Goal: Transaction & Acquisition: Download file/media

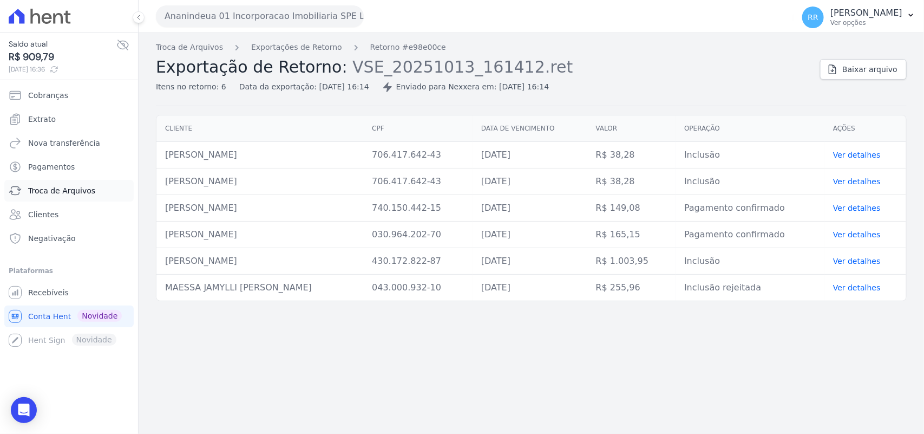
click at [60, 191] on span "Troca de Arquivos" at bounding box center [61, 190] width 67 height 11
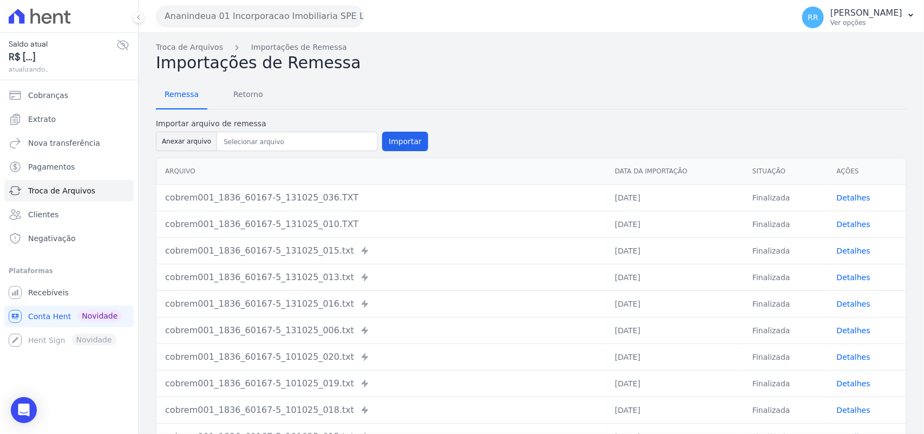
click at [178, 103] on span "Remessa" at bounding box center [181, 94] width 47 height 22
click at [190, 167] on th "Arquivo" at bounding box center [381, 171] width 450 height 27
click at [190, 145] on button "Anexar arquivo" at bounding box center [186, 141] width 61 height 19
type input "cobrem001_1836_60167-5_101025_021.TXT"
click at [390, 142] on button "Importar" at bounding box center [405, 141] width 46 height 19
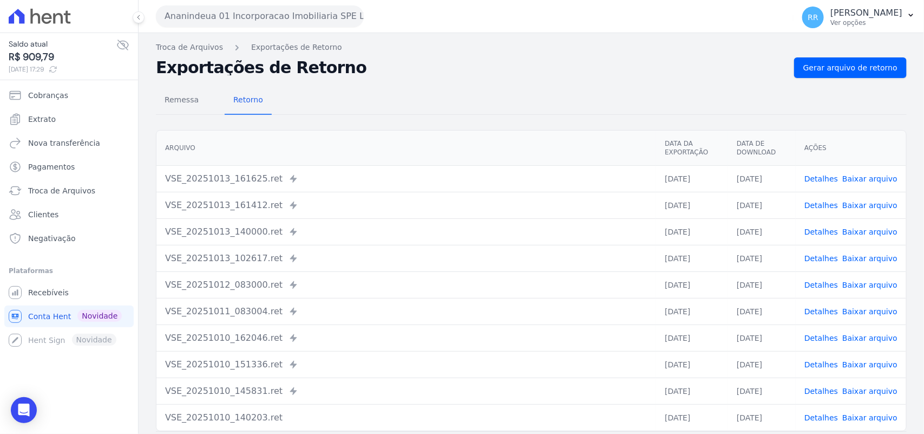
click at [214, 110] on nav "Remessa Retorno" at bounding box center [214, 101] width 116 height 28
click at [206, 110] on nav "Remessa Retorno" at bounding box center [214, 101] width 116 height 28
click at [204, 109] on nav "Remessa Retorno" at bounding box center [214, 101] width 116 height 28
click at [198, 107] on span "Remessa" at bounding box center [181, 100] width 47 height 22
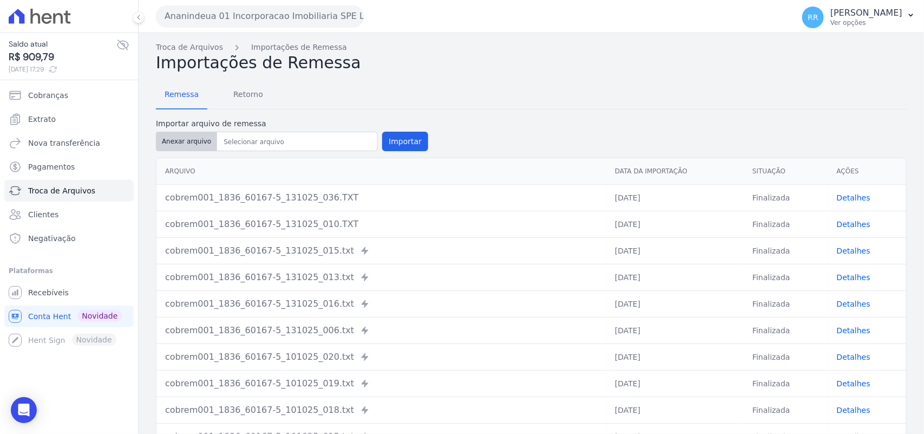
click at [206, 143] on button "Anexar arquivo" at bounding box center [186, 141] width 61 height 19
type input "cobrem001_1836_60167-5_101025_021.TXT"
click at [384, 144] on button "Importar" at bounding box center [405, 141] width 46 height 19
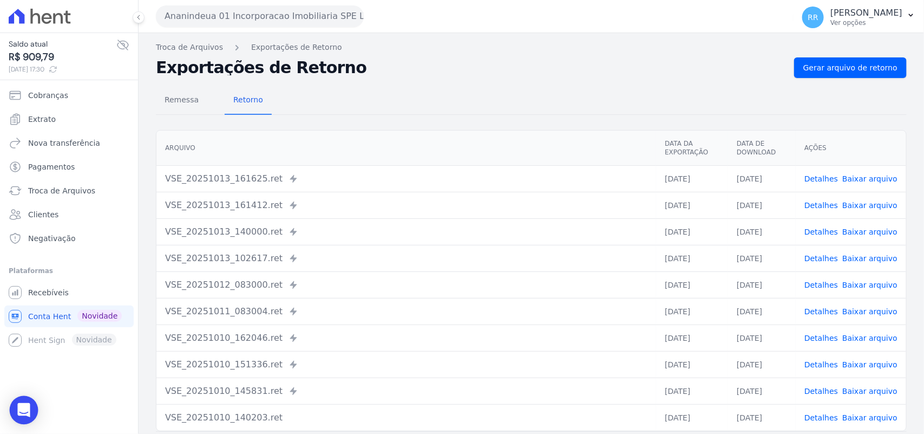
click at [30, 406] on div "Open Intercom Messenger" at bounding box center [24, 410] width 29 height 29
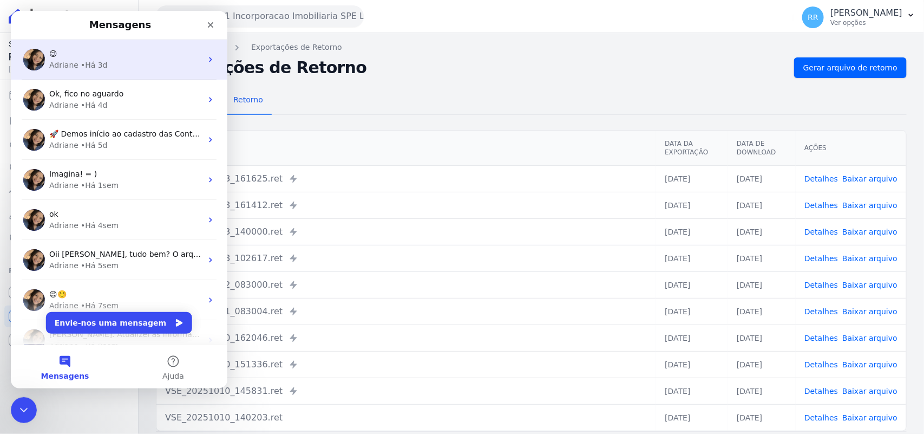
click at [142, 77] on div "😉 Adriane • Há 3d" at bounding box center [119, 60] width 217 height 40
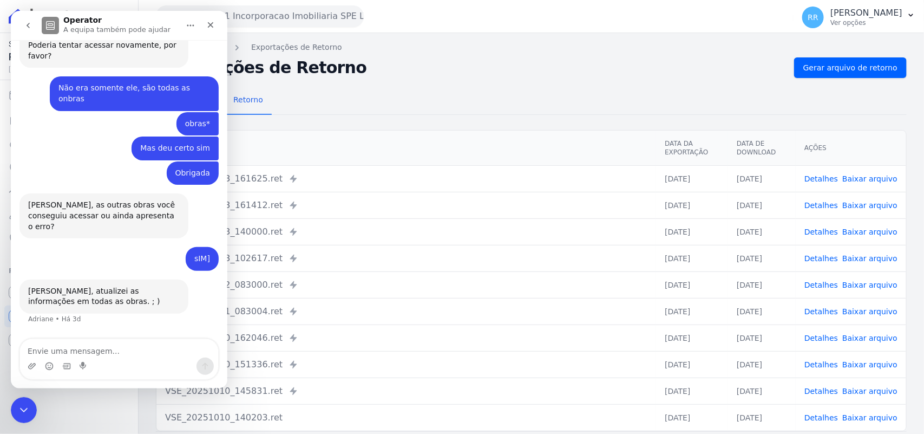
scroll to position [519, 0]
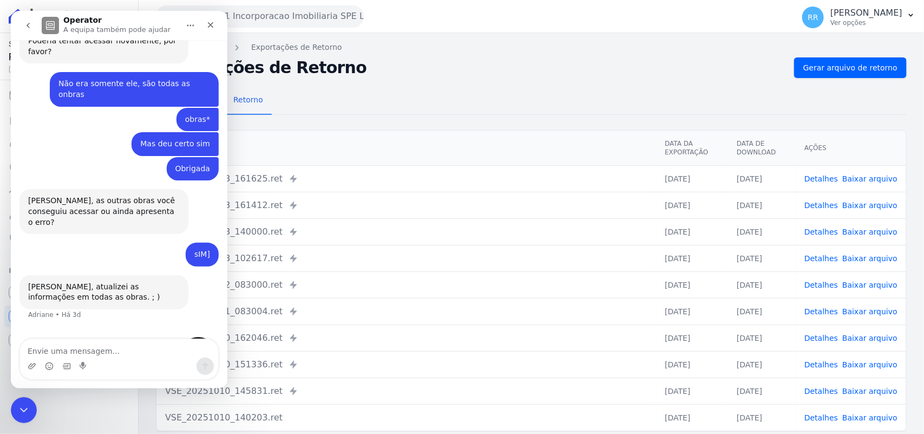
click at [20, 28] on button "go back" at bounding box center [28, 25] width 21 height 21
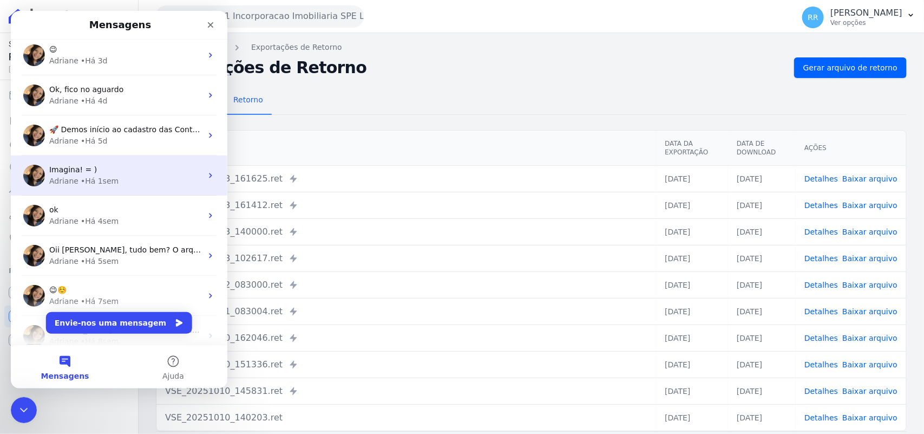
scroll to position [0, 0]
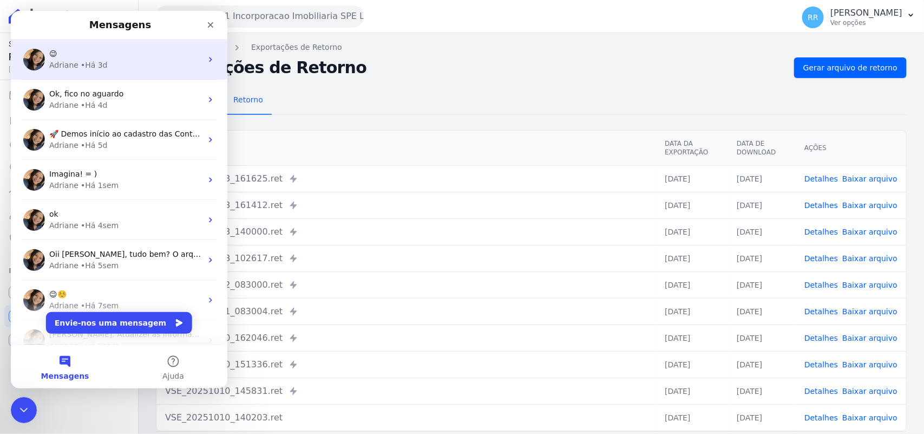
click at [133, 68] on div "Adriane • Há 3d" at bounding box center [125, 65] width 153 height 11
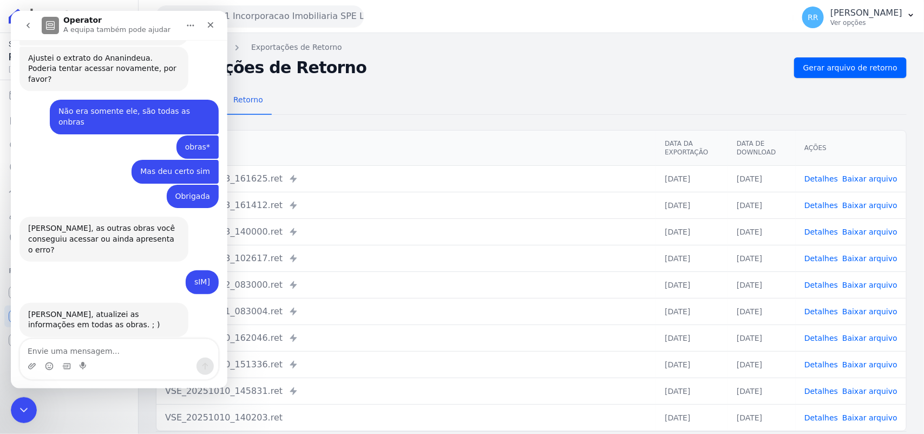
scroll to position [519, 0]
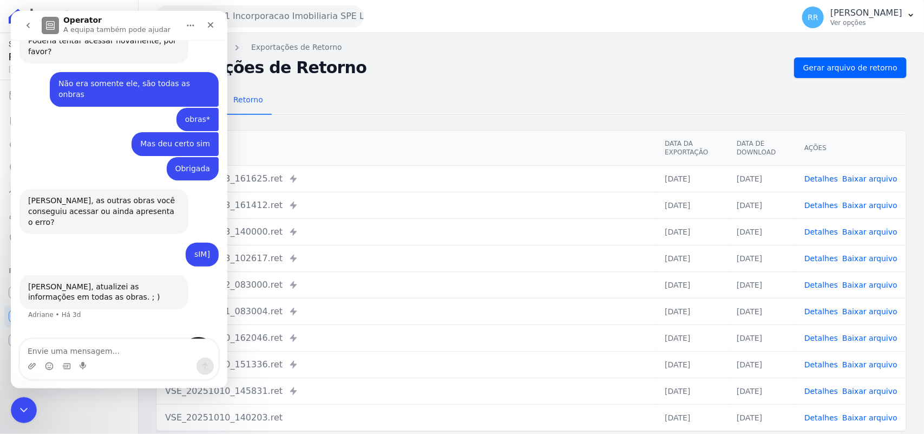
click at [93, 364] on div "Messenger da Intercom" at bounding box center [119, 365] width 198 height 17
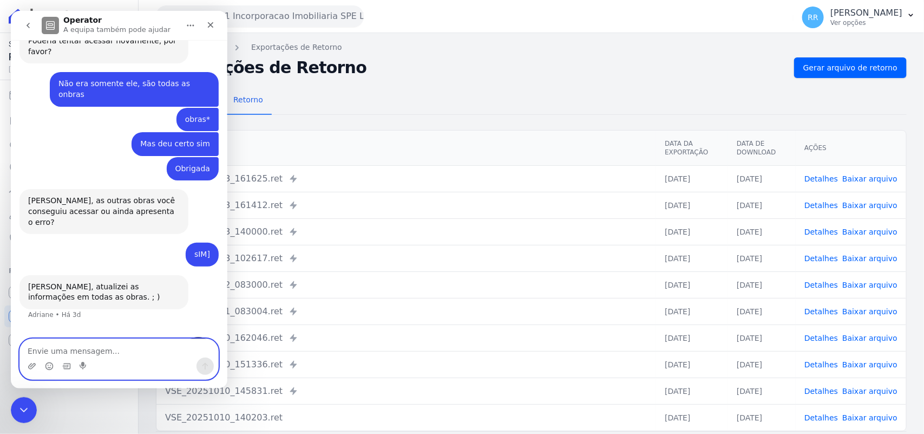
click at [95, 351] on textarea "Envie uma mensagem..." at bounding box center [119, 348] width 198 height 18
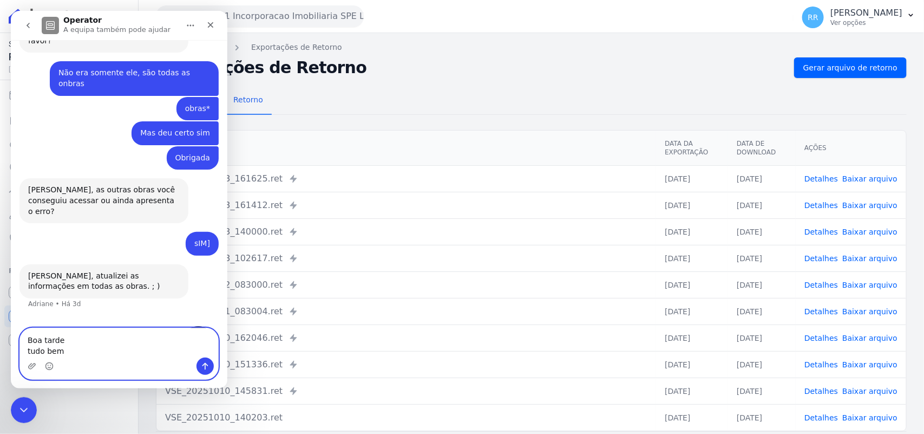
type textarea "Boa tarde tudo bem?"
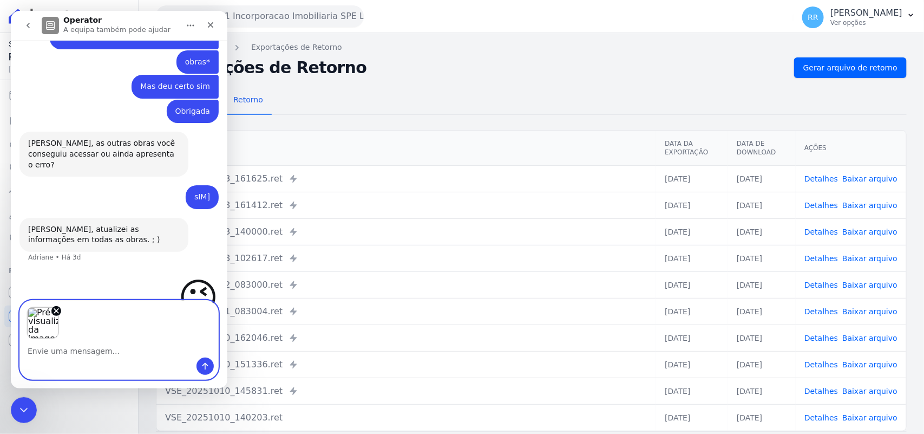
scroll to position [629, 0]
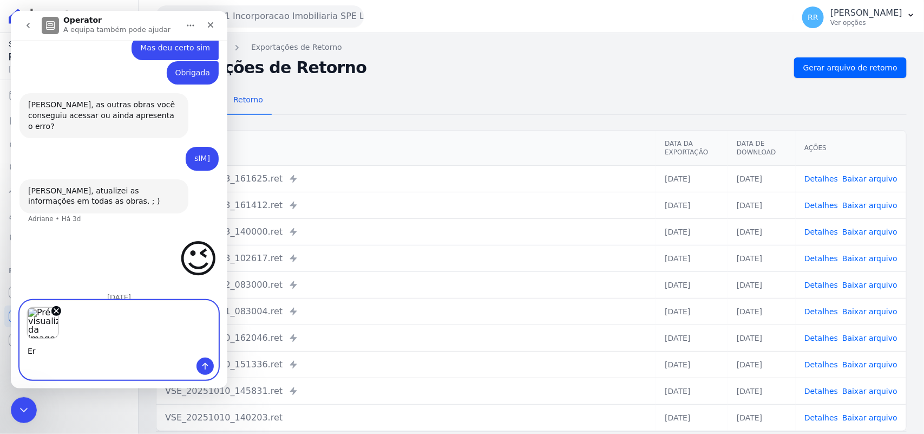
type textarea "E"
click at [62, 315] on div "Pré-visualizações de imagens" at bounding box center [119, 319] width 198 height 38
click at [55, 315] on icon "Remover imagem 1" at bounding box center [56, 310] width 9 height 9
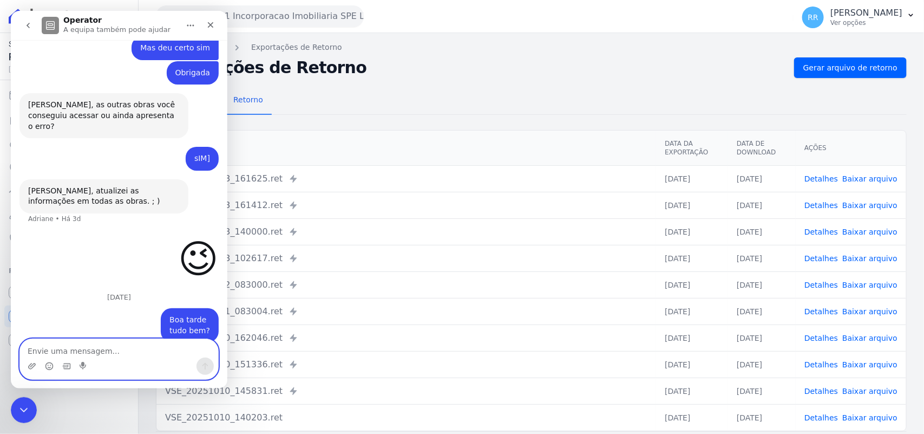
scroll to position [591, 0]
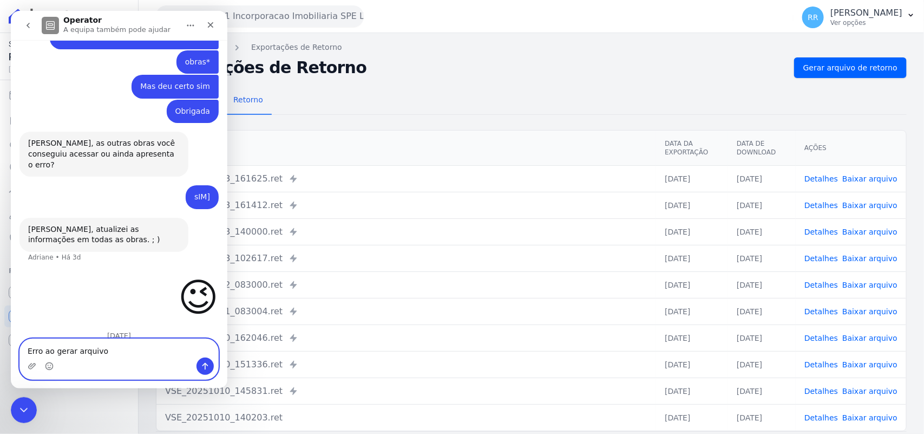
type textarea "Erro ao gerar arquivo"
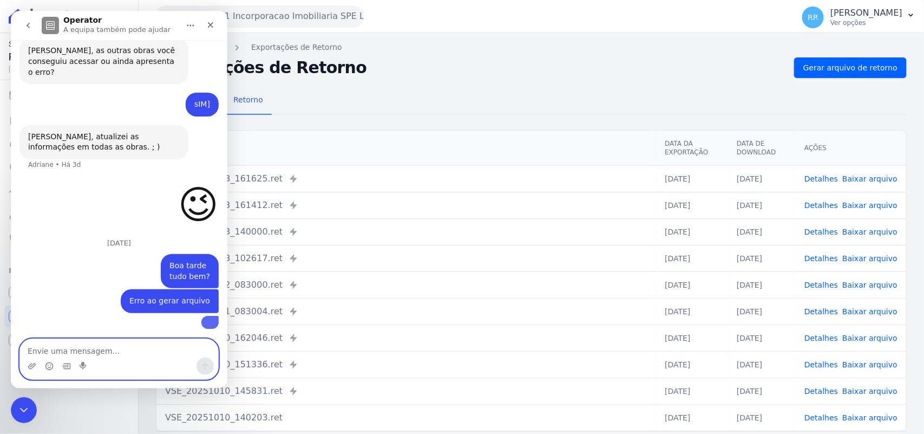
scroll to position [755, 0]
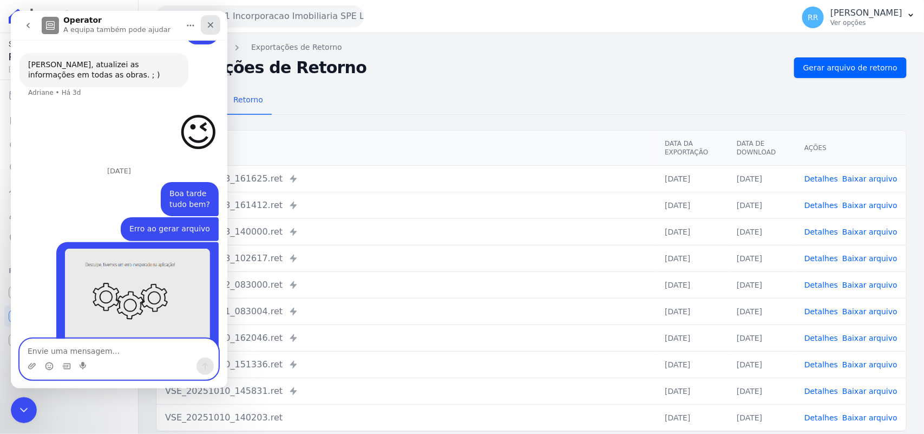
click at [215, 19] on div "Fechar" at bounding box center [210, 24] width 19 height 19
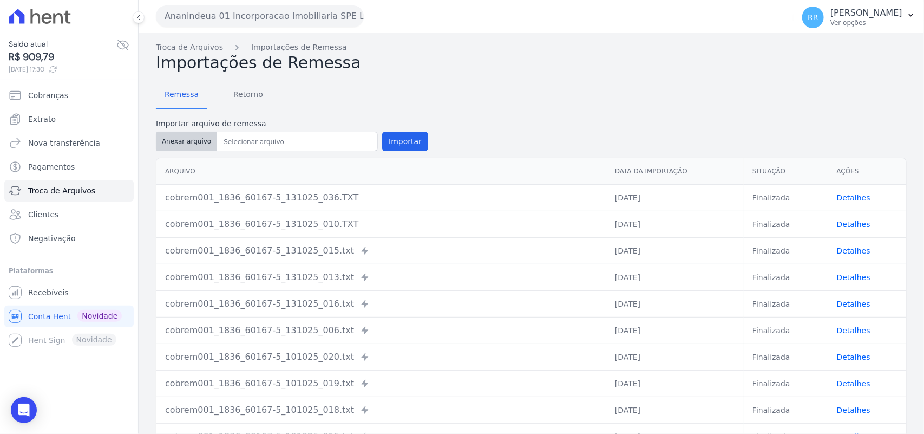
click at [182, 142] on button "Anexar arquivo" at bounding box center [186, 141] width 61 height 19
type input "cobrem001_1836_60167-5_101025_021.TXT"
click at [403, 137] on button "Importar" at bounding box center [405, 141] width 46 height 19
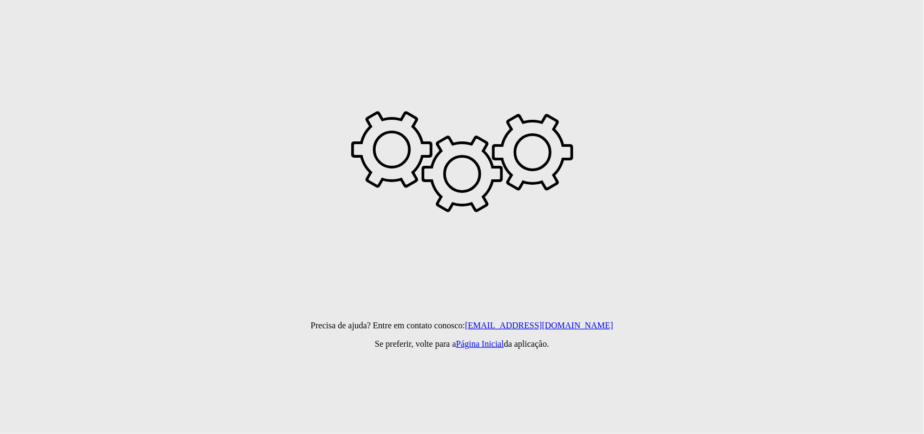
click at [403, 137] on div at bounding box center [391, 149] width 67 height 67
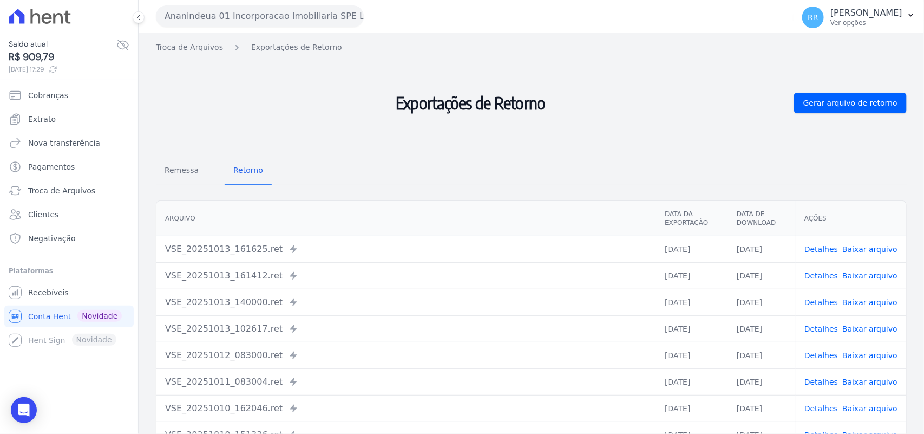
click at [884, 128] on div "Exportações de Retorno Gerar arquivo de retorno" at bounding box center [531, 102] width 751 height 91
click at [880, 108] on span "Gerar arquivo de retorno" at bounding box center [850, 102] width 94 height 11
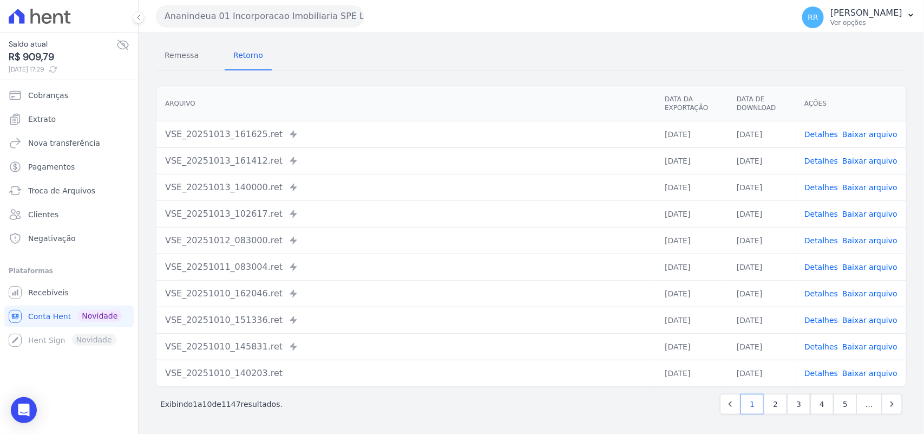
scroll to position [153, 0]
click at [564, 166] on div "VSE_20251013_161412.ret Enviado para Nexxera em: 13/10/2025, 16:14" at bounding box center [406, 160] width 482 height 13
click at [827, 290] on link "Detalhes" at bounding box center [822, 293] width 34 height 9
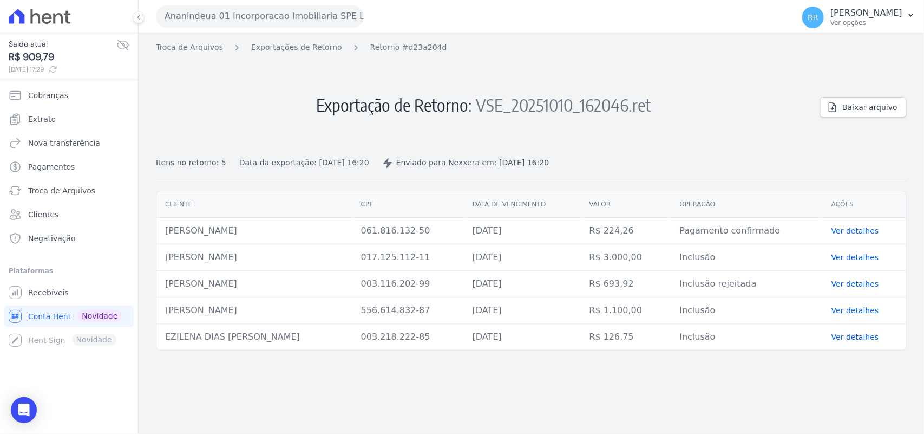
click at [699, 261] on td "Inclusão" at bounding box center [747, 257] width 152 height 27
drag, startPoint x: 657, startPoint y: 261, endPoint x: 578, endPoint y: 253, distance: 79.5
click at [578, 253] on tr "RAFAEL ARAÚJO DA SILVA 017.125.112-11 13/10/2025 R$ 3.000,00 Inclusão Ver detal…" at bounding box center [531, 257] width 750 height 27
click at [581, 244] on td "25/10/2025" at bounding box center [522, 231] width 117 height 27
click at [623, 255] on td "R$ 3.000,00" at bounding box center [626, 257] width 90 height 27
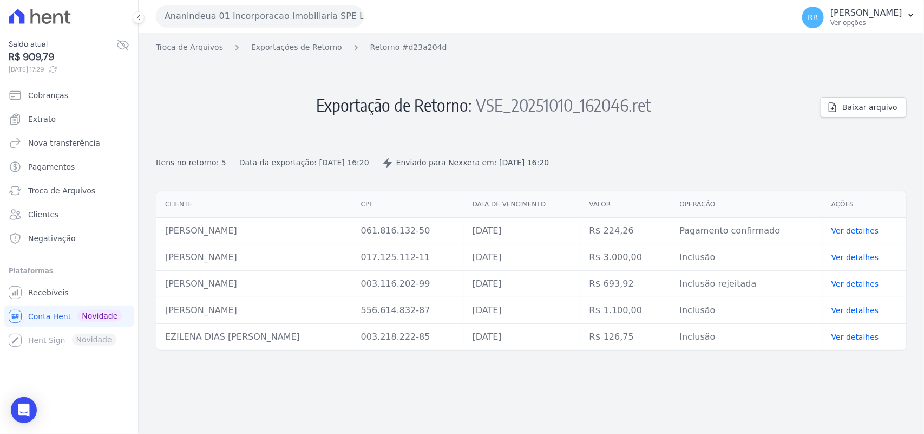
drag, startPoint x: 650, startPoint y: 253, endPoint x: 620, endPoint y: 261, distance: 30.9
click at [620, 261] on td "R$ 3.000,00" at bounding box center [626, 257] width 90 height 27
click at [625, 260] on td "R$ 3.000,00" at bounding box center [626, 257] width 90 height 27
click at [639, 256] on td "R$ 3.000,00" at bounding box center [626, 257] width 90 height 27
click at [624, 255] on td "R$ 3.000,00" at bounding box center [626, 257] width 90 height 27
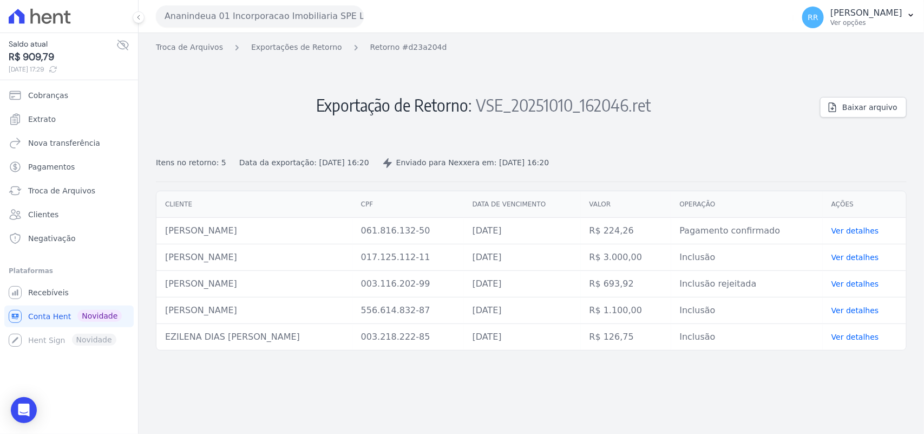
drag, startPoint x: 620, startPoint y: 255, endPoint x: 653, endPoint y: 255, distance: 33.6
click at [653, 255] on td "R$ 3.000,00" at bounding box center [626, 257] width 90 height 27
drag, startPoint x: 653, startPoint y: 255, endPoint x: 615, endPoint y: 259, distance: 38.6
click at [615, 259] on td "R$ 3.000,00" at bounding box center [626, 257] width 90 height 27
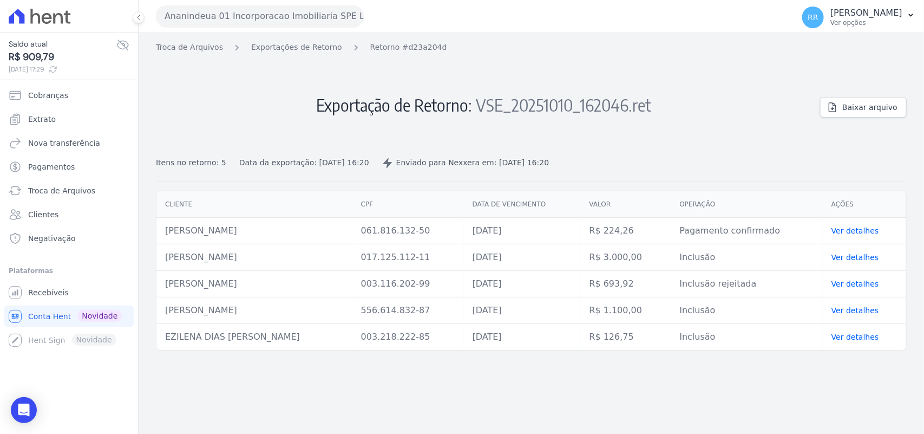
click at [621, 258] on td "R$ 3.000,00" at bounding box center [626, 257] width 90 height 27
click at [626, 256] on td "R$ 3.000,00" at bounding box center [626, 257] width 90 height 27
click at [623, 256] on td "R$ 3.000,00" at bounding box center [626, 257] width 90 height 27
click at [649, 250] on td "R$ 3.000,00" at bounding box center [626, 257] width 90 height 27
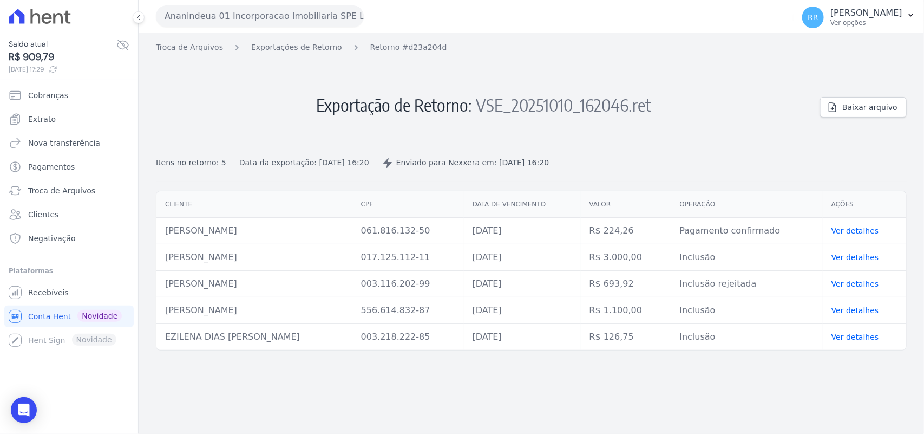
click at [649, 250] on td "R$ 3.000,00" at bounding box center [626, 257] width 90 height 27
click at [464, 257] on td "017.125.112-11" at bounding box center [408, 257] width 112 height 27
click at [658, 256] on td "R$ 3.000,00" at bounding box center [626, 257] width 90 height 27
drag, startPoint x: 652, startPoint y: 258, endPoint x: 610, endPoint y: 260, distance: 42.3
click at [610, 260] on td "R$ 3.000,00" at bounding box center [626, 257] width 90 height 27
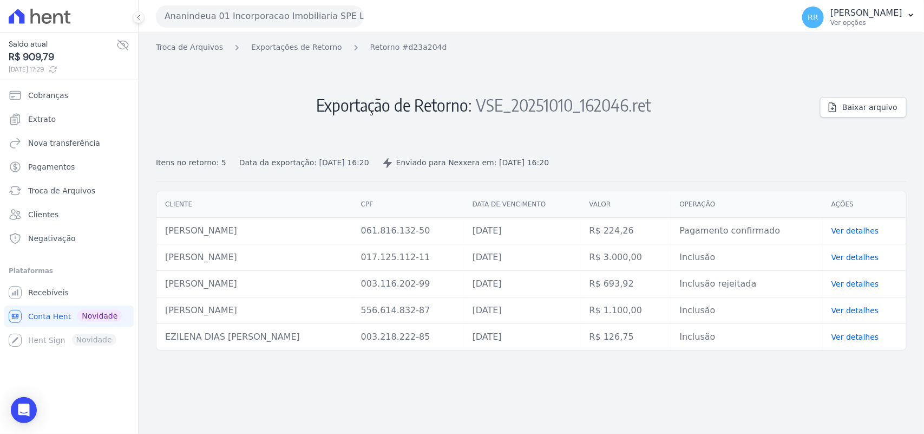
click at [620, 258] on td "R$ 3.000,00" at bounding box center [626, 257] width 90 height 27
drag, startPoint x: 618, startPoint y: 258, endPoint x: 671, endPoint y: 245, distance: 55.2
click at [669, 246] on td "R$ 3.000,00" at bounding box center [626, 257] width 90 height 27
click at [671, 245] on td "R$ 3.000,00" at bounding box center [626, 257] width 90 height 27
drag, startPoint x: 657, startPoint y: 250, endPoint x: 621, endPoint y: 263, distance: 38.2
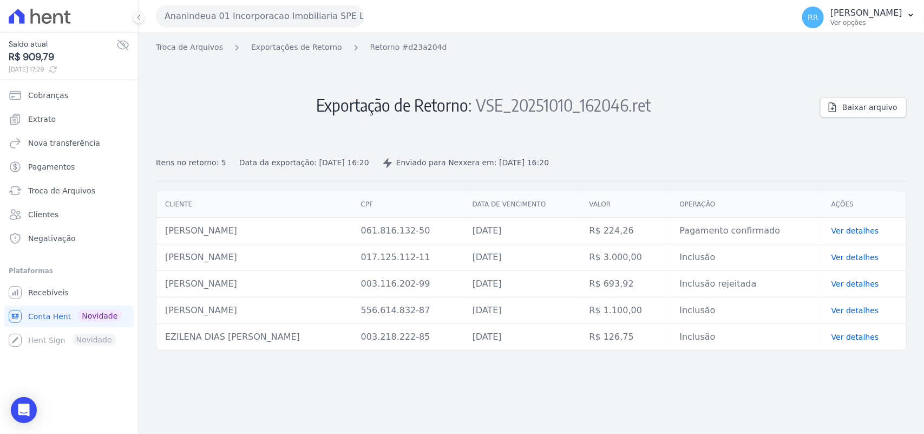
click at [621, 263] on td "R$ 3.000,00" at bounding box center [626, 257] width 90 height 27
drag, startPoint x: 621, startPoint y: 263, endPoint x: 632, endPoint y: 253, distance: 14.9
click at [632, 253] on td "R$ 3.000,00" at bounding box center [626, 257] width 90 height 27
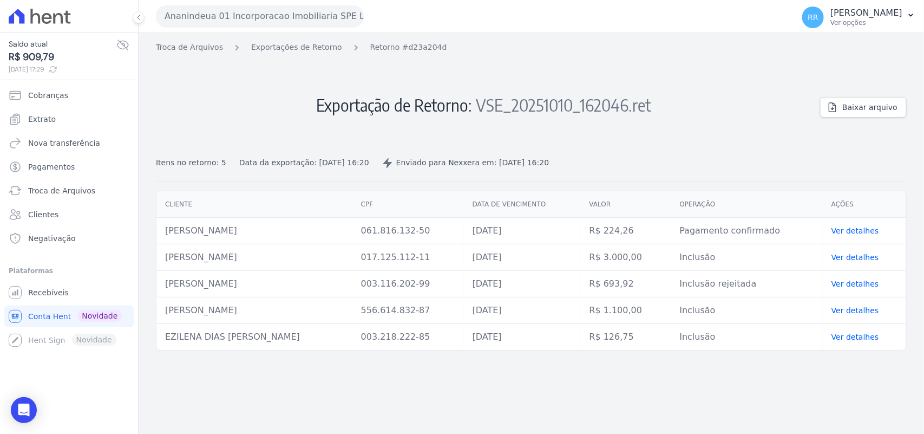
drag, startPoint x: 650, startPoint y: 248, endPoint x: 618, endPoint y: 259, distance: 33.7
click at [618, 259] on td "R$ 3.000,00" at bounding box center [626, 257] width 90 height 27
click at [628, 256] on td "R$ 3.000,00" at bounding box center [626, 257] width 90 height 27
click at [750, 247] on td "Inclusão" at bounding box center [747, 257] width 152 height 27
click at [634, 245] on td "R$ 3.000,00" at bounding box center [626, 257] width 90 height 27
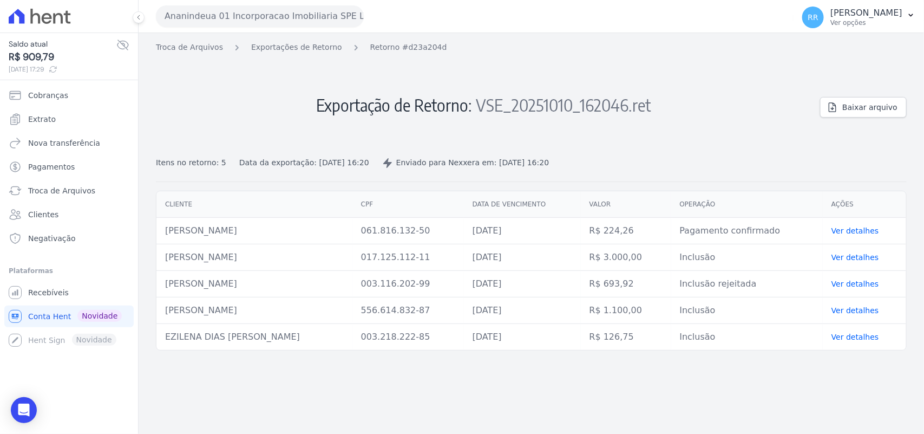
click at [651, 258] on td "R$ 3.000,00" at bounding box center [626, 257] width 90 height 27
click at [729, 265] on td "Inclusão" at bounding box center [747, 257] width 152 height 27
drag, startPoint x: 731, startPoint y: 263, endPoint x: 679, endPoint y: 254, distance: 52.6
click at [654, 258] on tr "RAFAEL ARAÚJO DA SILVA 017.125.112-11 13/10/2025 R$ 3.000,00 Inclusão Ver detal…" at bounding box center [531, 257] width 750 height 27
drag, startPoint x: 683, startPoint y: 254, endPoint x: 705, endPoint y: 254, distance: 22.2
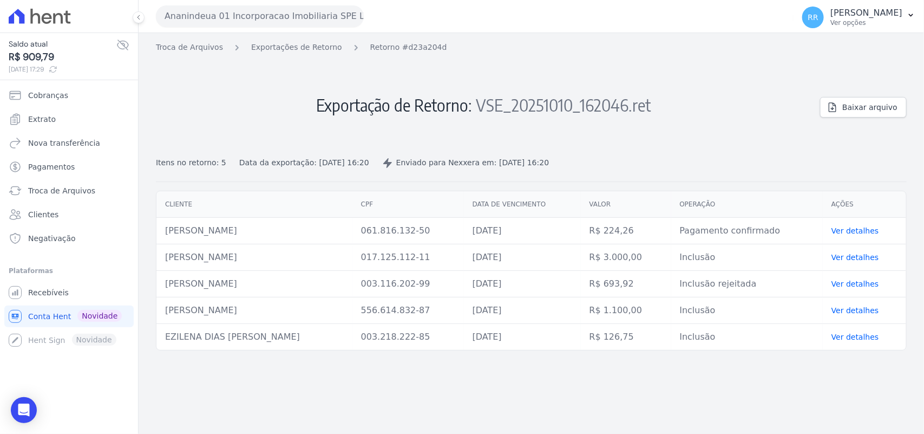
click at [684, 254] on td "Inclusão" at bounding box center [747, 257] width 152 height 27
click at [711, 254] on td "Inclusão" at bounding box center [747, 257] width 152 height 27
click at [724, 245] on td "Inclusão" at bounding box center [747, 257] width 152 height 27
click at [251, 305] on td "MARLAN MARCIO ARAUJO MARINHO" at bounding box center [254, 310] width 196 height 27
click at [268, 257] on td "RAFAEL ARAÚJO DA SILVA" at bounding box center [254, 257] width 196 height 27
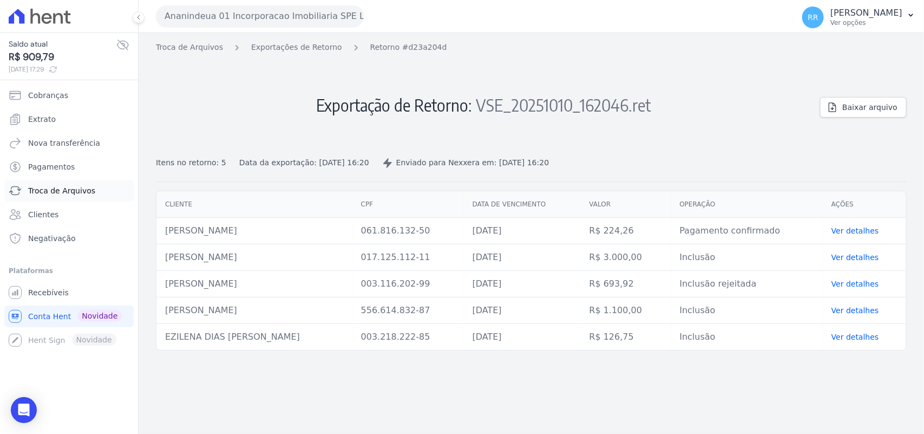
click at [73, 188] on span "Troca de Arquivos" at bounding box center [61, 190] width 67 height 11
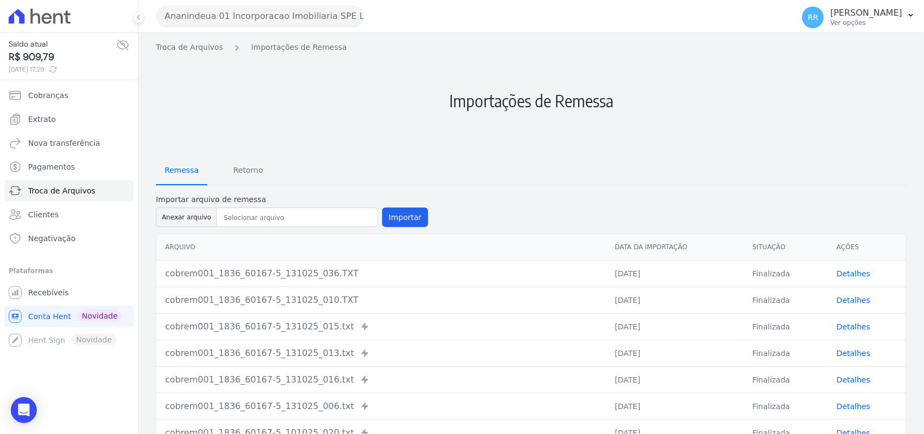
click at [180, 172] on span "Remessa" at bounding box center [181, 170] width 47 height 22
click at [251, 21] on button "Ananindeua 01 Incorporacao Imobiliaria SPE LTDA" at bounding box center [260, 16] width 208 height 22
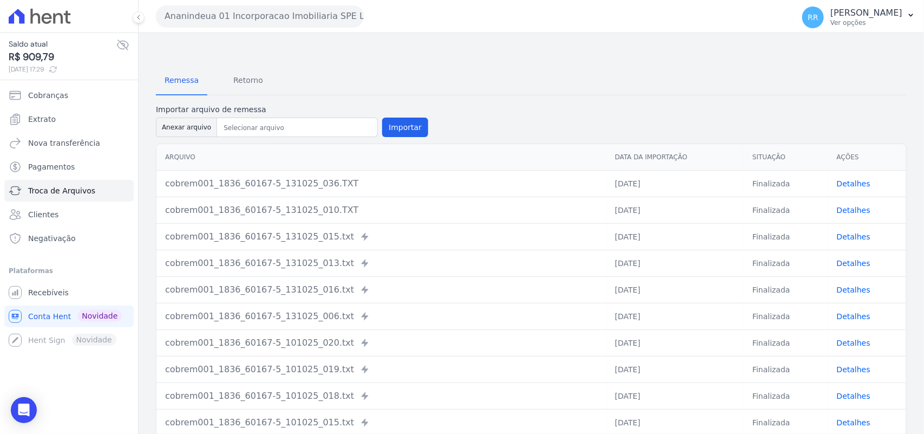
scroll to position [45, 0]
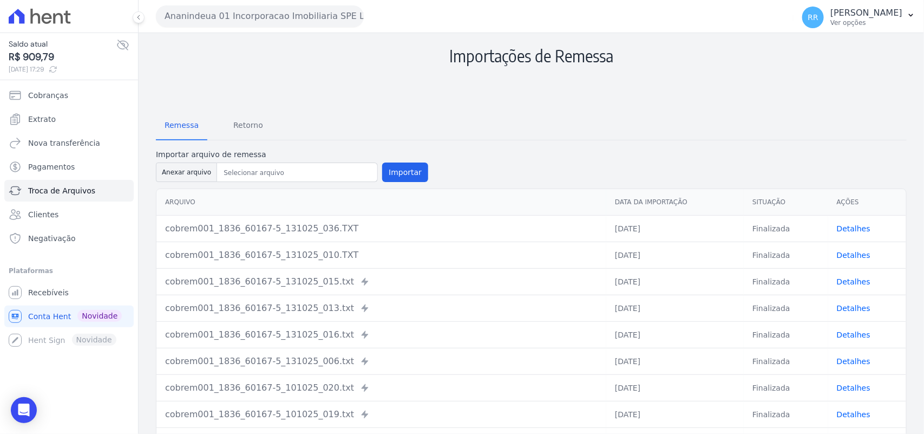
click at [250, 14] on button "Ananindeua 01 Incorporacao Imobiliaria SPE LTDA" at bounding box center [260, 16] width 208 height 22
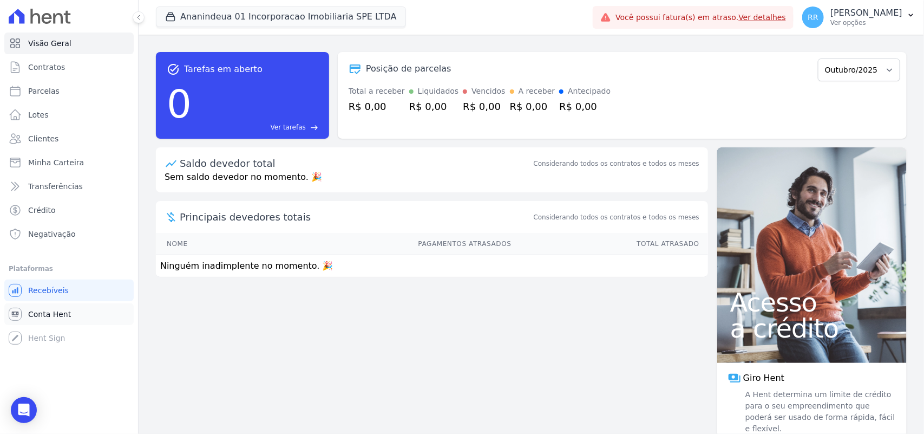
click at [53, 309] on span "Conta Hent" at bounding box center [49, 314] width 43 height 11
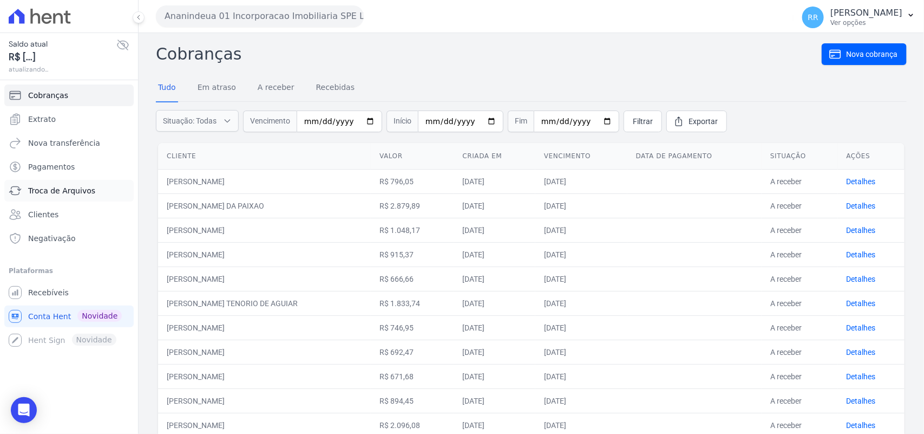
click at [44, 182] on link "Troca de Arquivos" at bounding box center [68, 191] width 129 height 22
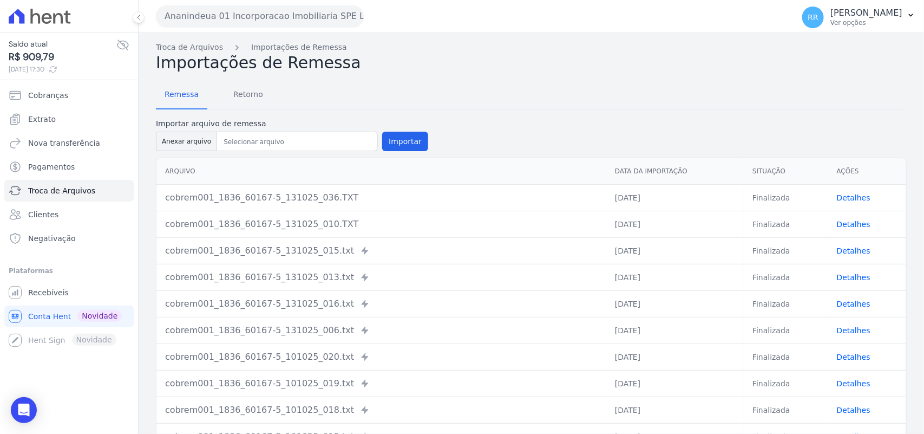
click at [198, 31] on div "Ananindeua 01 Incorporacao Imobiliaria SPE LTDA Via Sul Engenharia AGUAS DE [GE…" at bounding box center [472, 16] width 633 height 34
click at [201, 25] on button "Ananindeua 01 Incorporacao Imobiliaria SPE LTDA" at bounding box center [260, 16] width 208 height 22
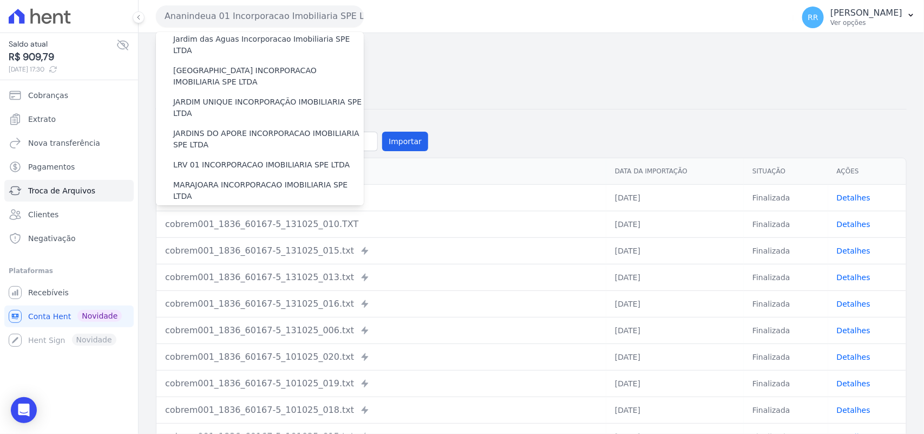
scroll to position [271, 0]
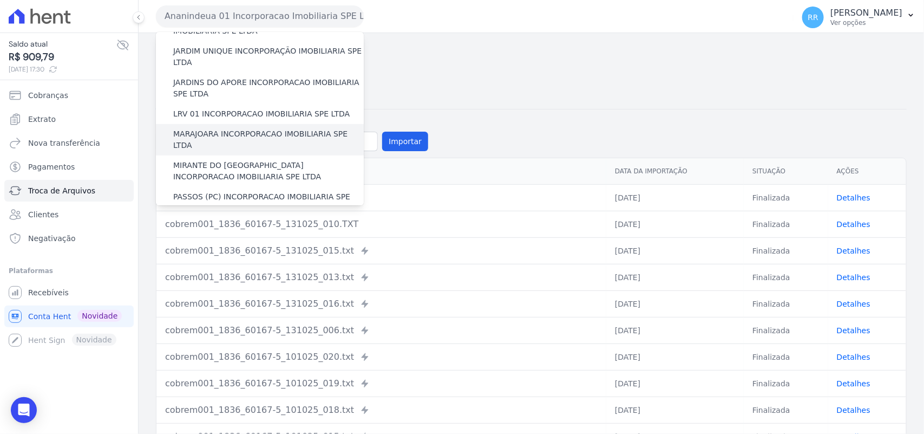
click at [199, 128] on label "MARAJOARA INCORPORACAO IMOBILIARIA SPE LTDA" at bounding box center [268, 139] width 191 height 23
click at [0, 0] on input "MARAJOARA INCORPORACAO IMOBILIARIA SPE LTDA" at bounding box center [0, 0] width 0 height 0
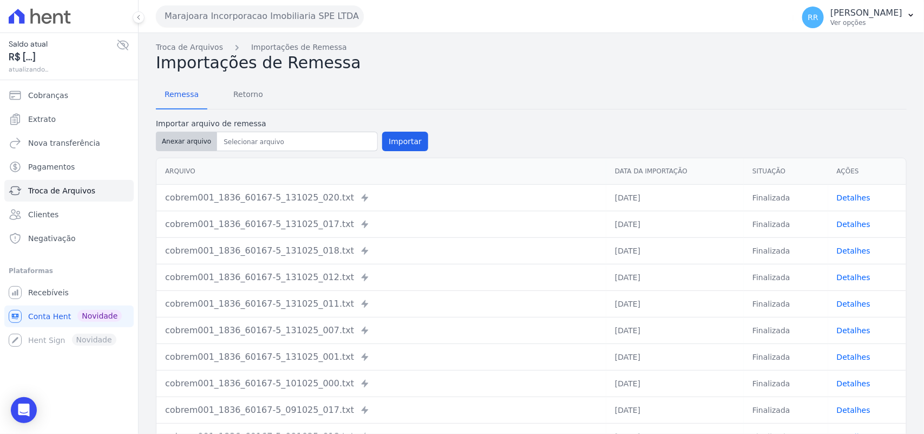
click at [193, 140] on button "Anexar arquivo" at bounding box center [186, 141] width 61 height 19
type input "cobrem001_1836_60167-5_131025_047.TXT"
click at [375, 133] on div "Anexar arquivo Importar" at bounding box center [292, 141] width 272 height 19
click at [385, 134] on button "Importar" at bounding box center [405, 141] width 46 height 19
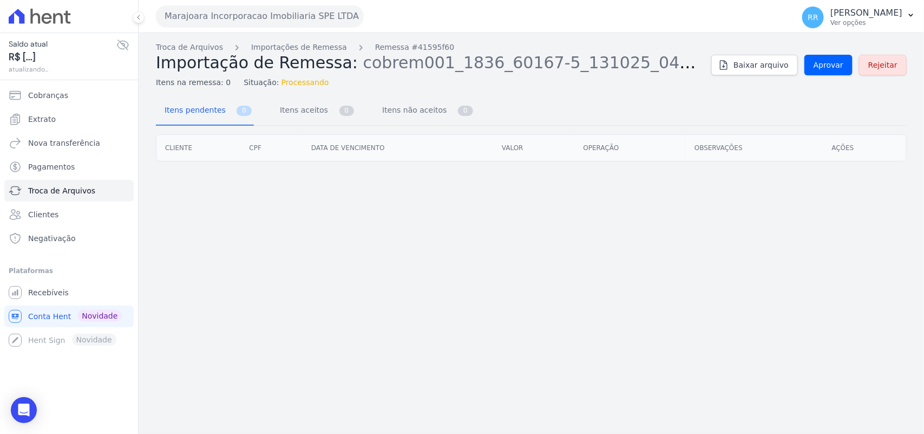
click at [823, 82] on div "Troca de Arquivos Importações de Remessa Remessa #41595f60 Importação de Remess…" at bounding box center [531, 65] width 751 height 47
click at [834, 71] on link "Aprovar" at bounding box center [829, 65] width 48 height 21
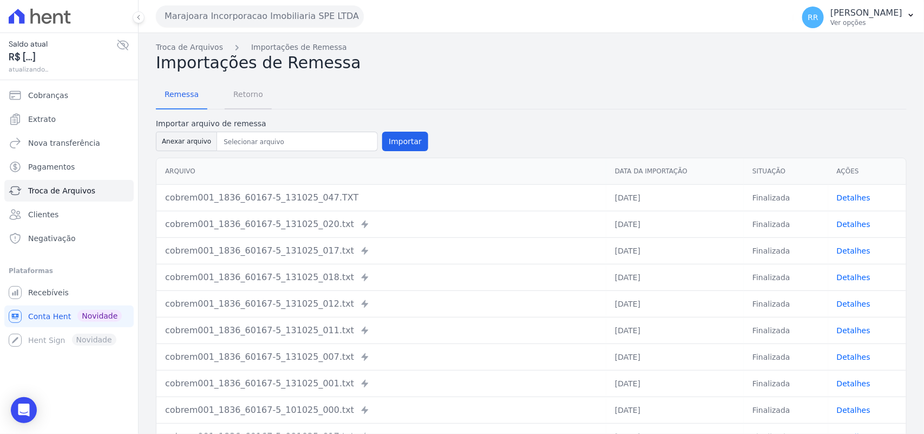
click at [236, 88] on span "Retorno" at bounding box center [248, 94] width 43 height 22
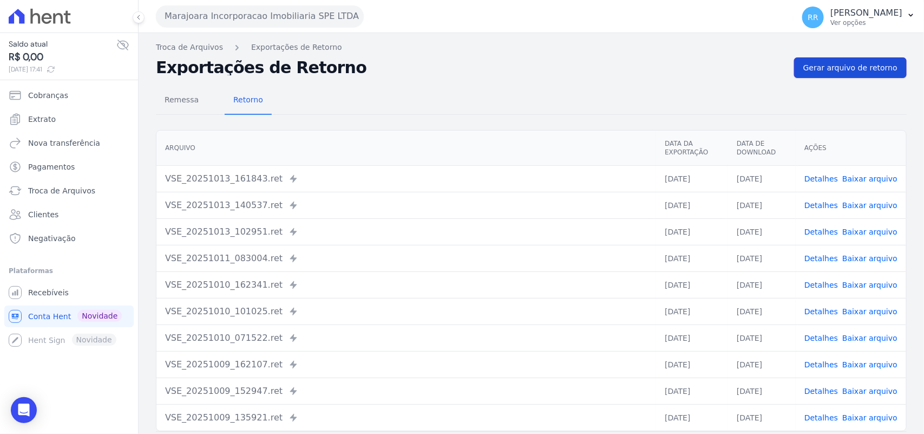
click at [842, 74] on link "Gerar arquivo de retorno" at bounding box center [850, 67] width 113 height 21
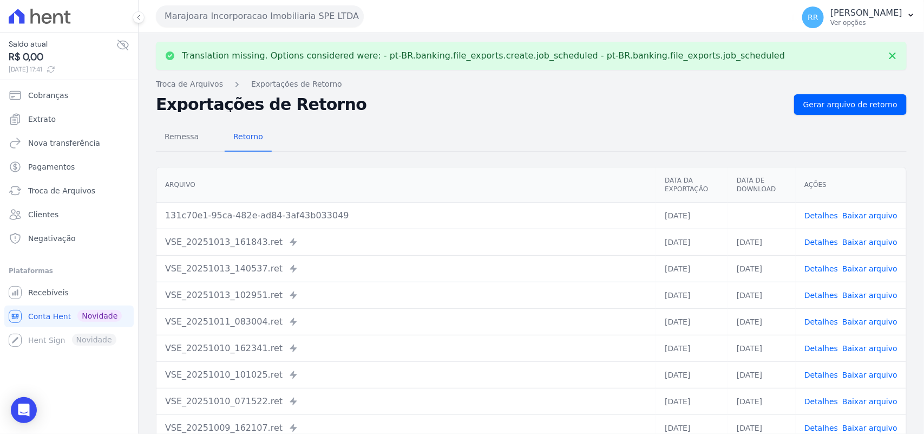
click at [856, 215] on link "Baixar arquivo" at bounding box center [869, 215] width 55 height 9
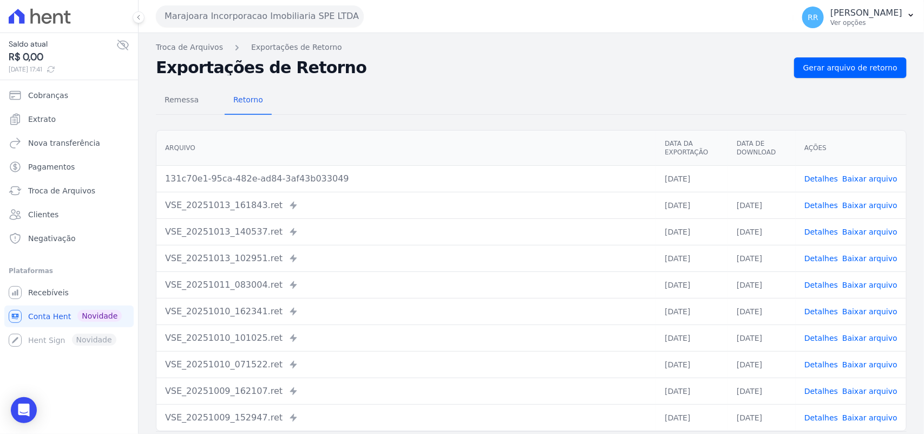
click at [234, 25] on button "Marajoara Incorporacao Imobiliaria SPE LTDA" at bounding box center [260, 16] width 208 height 22
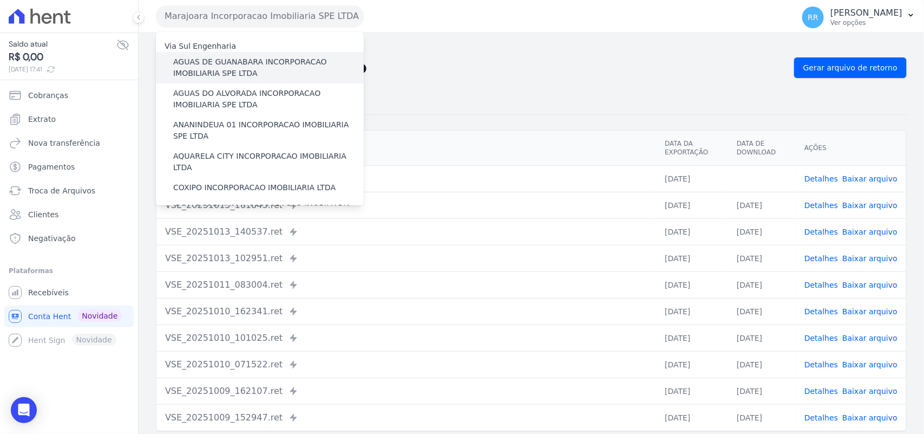
click at [217, 71] on label "AGUAS DE GUANABARA INCORPORACAO IMOBILIARIA SPE LTDA" at bounding box center [268, 67] width 191 height 23
click at [0, 0] on input "AGUAS DE GUANABARA INCORPORACAO IMOBILIARIA SPE LTDA" at bounding box center [0, 0] width 0 height 0
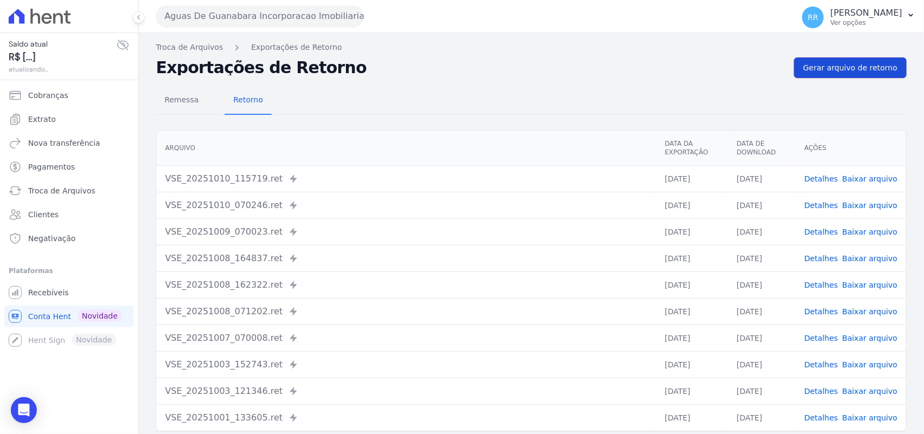
click at [838, 73] on span "Gerar arquivo de retorno" at bounding box center [850, 67] width 94 height 11
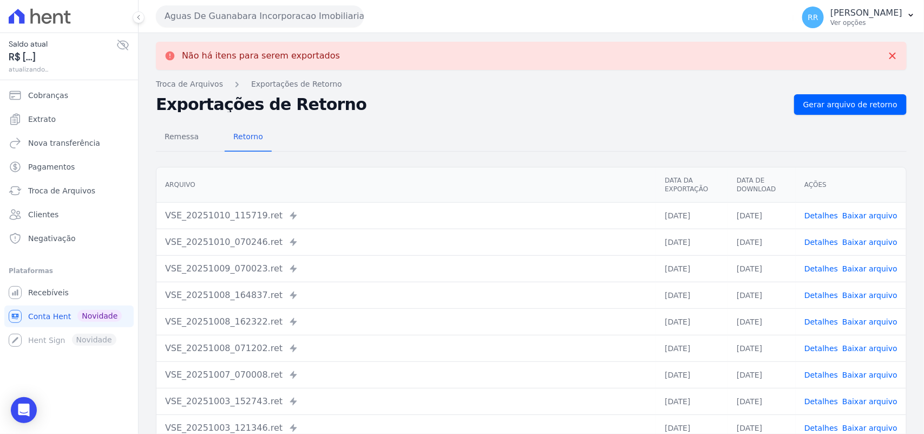
click at [272, 15] on button "Aguas De Guanabara Incorporacao Imobiliaria SPE LTDA" at bounding box center [260, 16] width 208 height 22
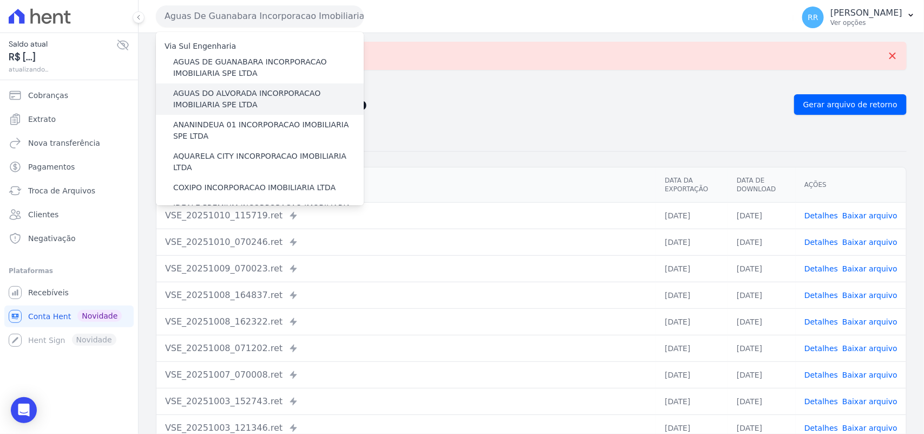
click at [223, 101] on label "AGUAS DO ALVORADA INCORPORACAO IMOBILIARIA SPE LTDA" at bounding box center [268, 99] width 191 height 23
click at [0, 0] on input "AGUAS DO ALVORADA INCORPORACAO IMOBILIARIA SPE LTDA" at bounding box center [0, 0] width 0 height 0
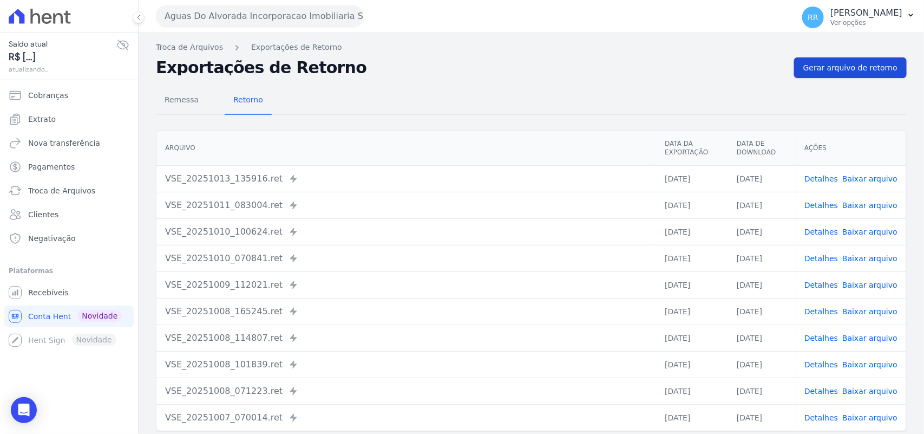
click at [840, 66] on span "Gerar arquivo de retorno" at bounding box center [850, 67] width 94 height 11
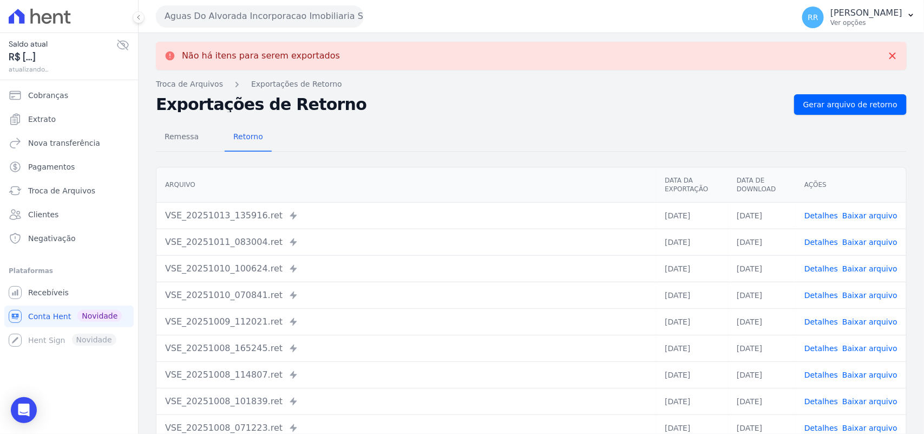
click at [228, 12] on button "Aguas Do Alvorada Incorporacao Imobiliaria SPE LTDA" at bounding box center [260, 16] width 208 height 22
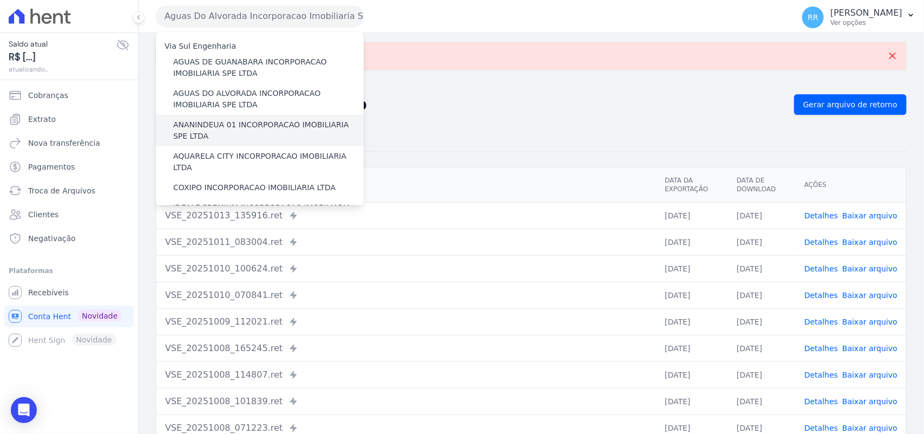
click at [227, 125] on label "ANANINDEUA 01 INCORPORACAO IMOBILIARIA SPE LTDA" at bounding box center [268, 130] width 191 height 23
click at [0, 0] on input "ANANINDEUA 01 INCORPORACAO IMOBILIARIA SPE LTDA" at bounding box center [0, 0] width 0 height 0
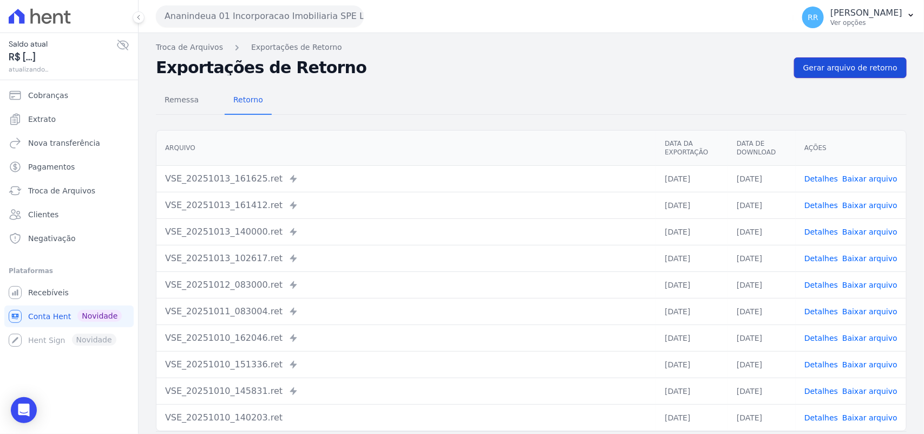
click at [859, 57] on link "Gerar arquivo de retorno" at bounding box center [850, 67] width 113 height 21
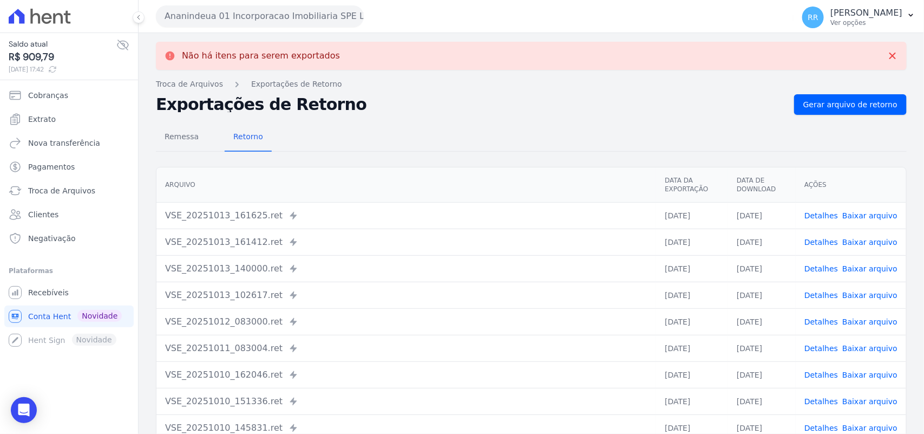
click at [302, 15] on button "Ananindeua 01 Incorporacao Imobiliaria SPE LTDA" at bounding box center [260, 16] width 208 height 22
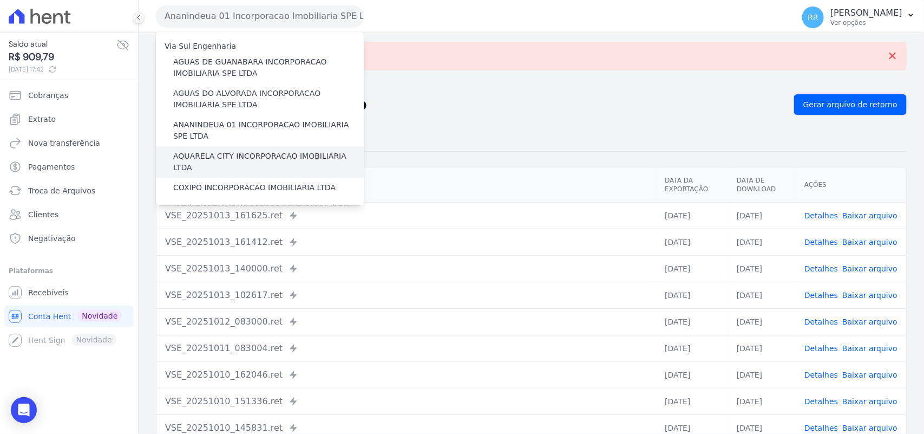
click at [218, 151] on label "AQUARELA CITY INCORPORACAO IMOBILIARIA LTDA" at bounding box center [268, 162] width 191 height 23
click at [0, 0] on input "AQUARELA CITY INCORPORACAO IMOBILIARIA LTDA" at bounding box center [0, 0] width 0 height 0
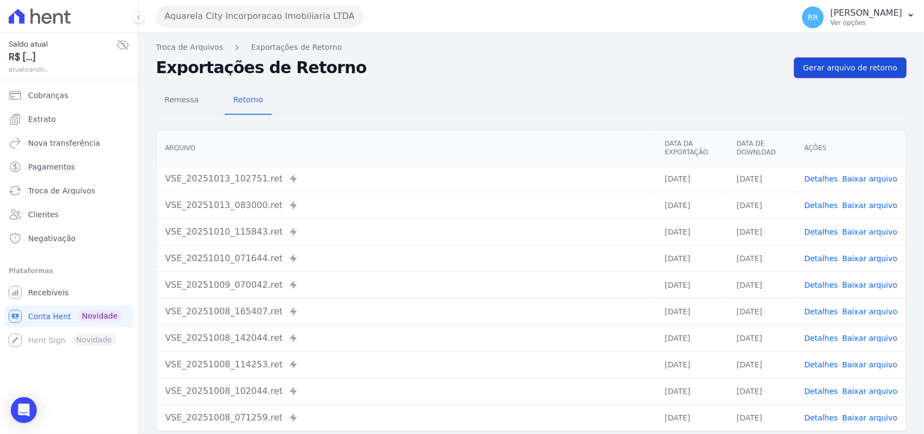
click at [850, 74] on link "Gerar arquivo de retorno" at bounding box center [850, 67] width 113 height 21
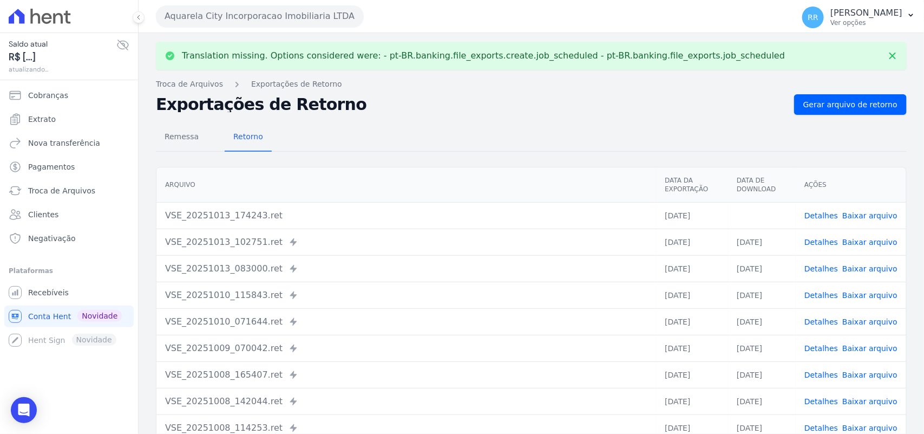
click at [872, 214] on link "Baixar arquivo" at bounding box center [869, 215] width 55 height 9
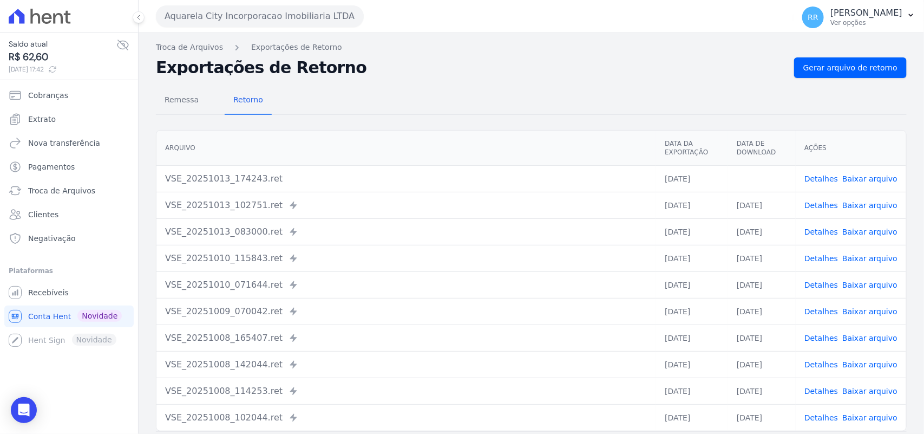
drag, startPoint x: 589, startPoint y: 90, endPoint x: 557, endPoint y: 101, distance: 34.4
click at [589, 90] on div "Remessa Retorno" at bounding box center [531, 101] width 751 height 28
click at [223, 20] on button "Aquarela City Incorporacao Imobiliaria LTDA" at bounding box center [260, 16] width 208 height 22
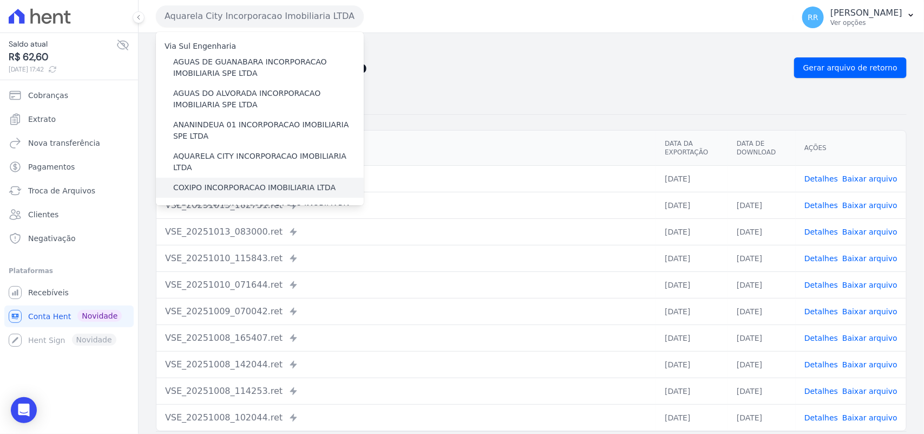
click at [200, 182] on label "COXIPO INCORPORACAO IMOBILIARIA LTDA" at bounding box center [254, 187] width 162 height 11
click at [0, 0] on input "COXIPO INCORPORACAO IMOBILIARIA LTDA" at bounding box center [0, 0] width 0 height 0
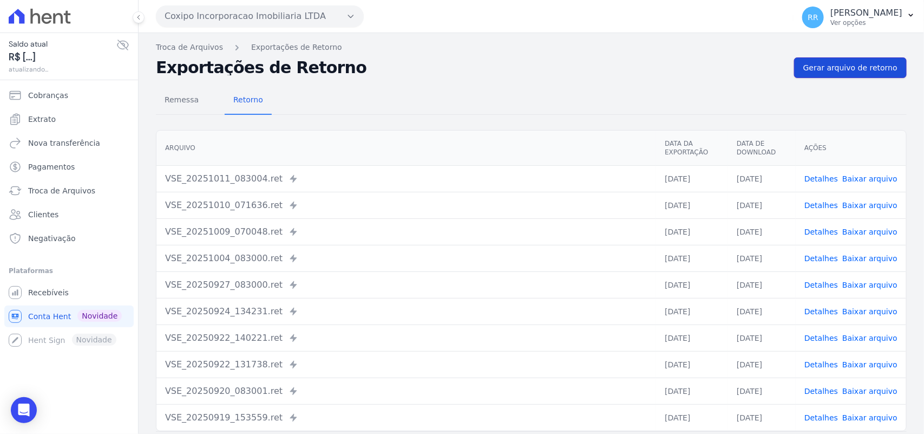
click at [845, 57] on link "Gerar arquivo de retorno" at bounding box center [850, 67] width 113 height 21
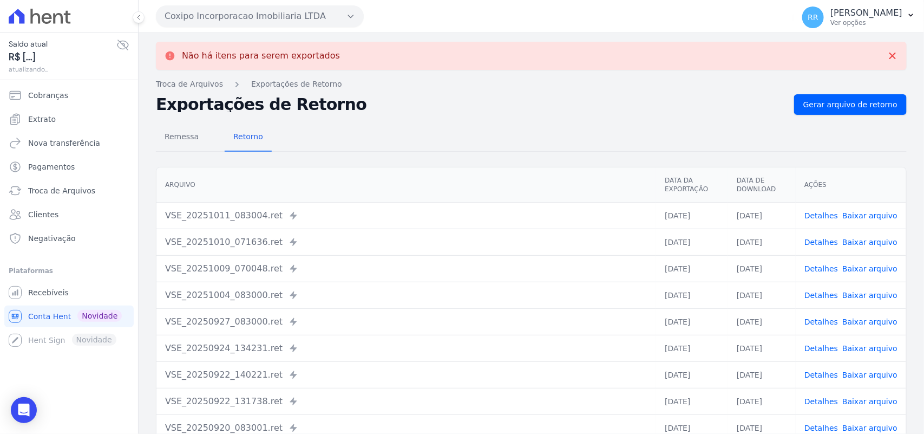
click at [187, 11] on button "Coxipo Incorporacao Imobiliaria LTDA" at bounding box center [260, 16] width 208 height 22
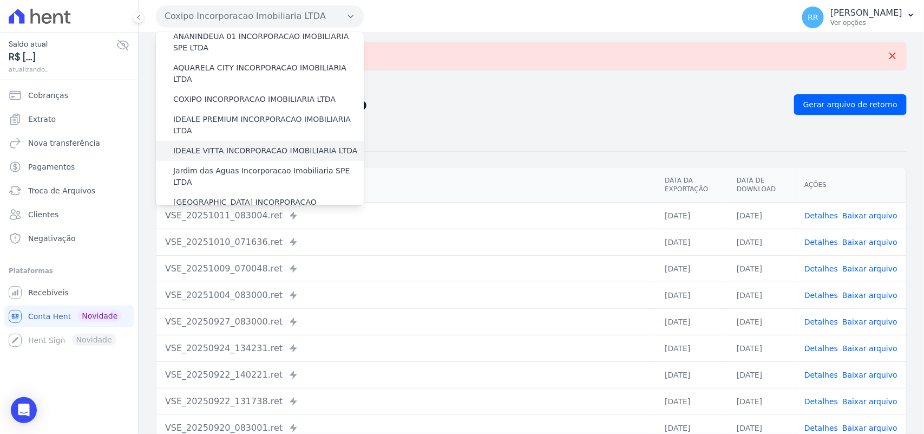
scroll to position [90, 0]
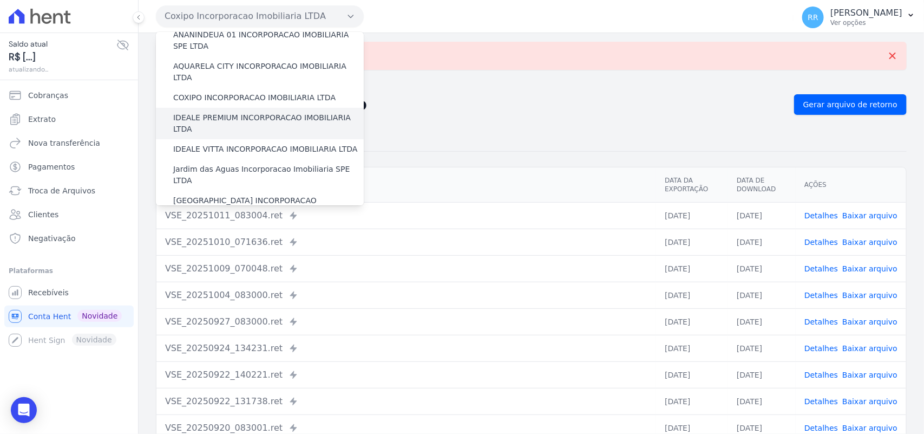
click at [198, 112] on label "IDEALE PREMIUM INCORPORACAO IMOBILIARIA LTDA" at bounding box center [268, 123] width 191 height 23
click at [0, 0] on input "IDEALE PREMIUM INCORPORACAO IMOBILIARIA LTDA" at bounding box center [0, 0] width 0 height 0
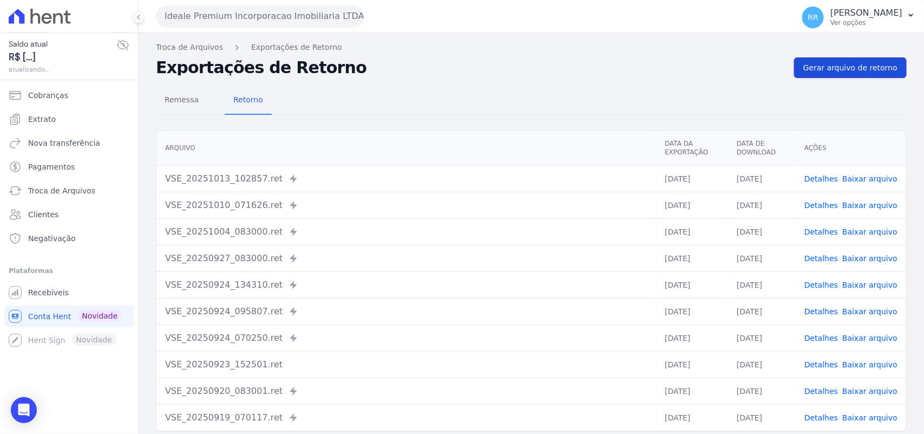
click at [855, 71] on span "Gerar arquivo de retorno" at bounding box center [850, 67] width 94 height 11
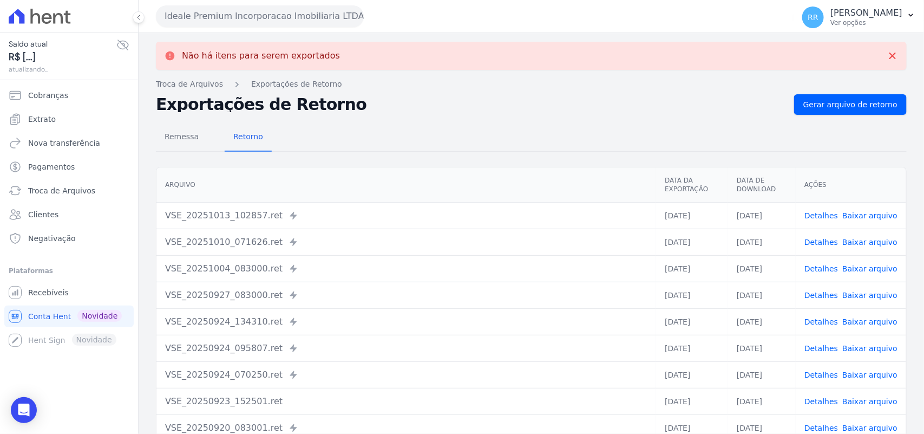
click at [223, 11] on button "Ideale Premium Incorporacao Imobiliaria LTDA" at bounding box center [260, 16] width 208 height 22
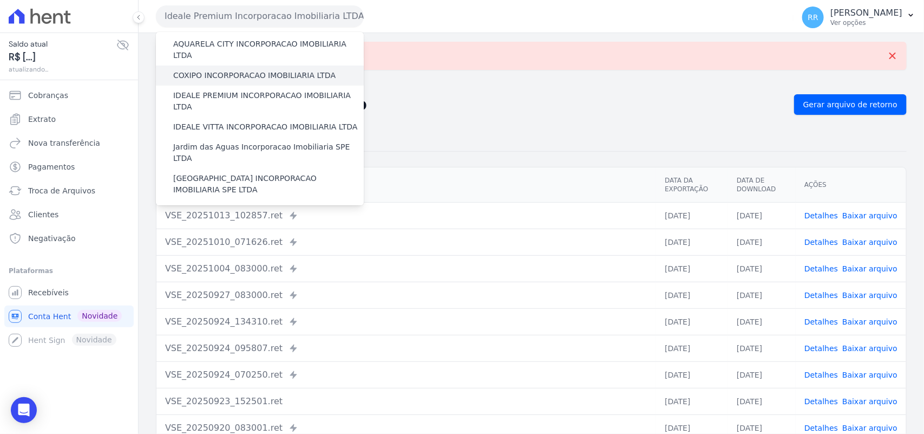
scroll to position [113, 0]
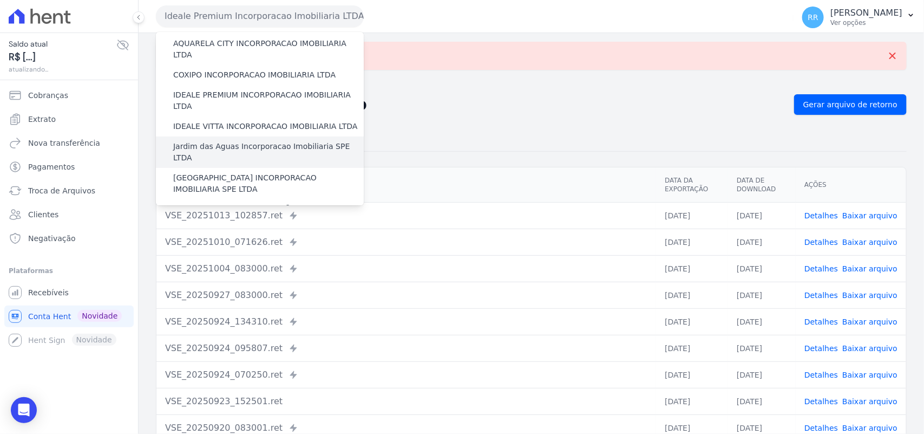
click at [206, 141] on label "Jardim das Aguas Incorporacao Imobiliaria SPE LTDA" at bounding box center [268, 152] width 191 height 23
click at [0, 0] on input "Jardim das Aguas Incorporacao Imobiliaria SPE LTDA" at bounding box center [0, 0] width 0 height 0
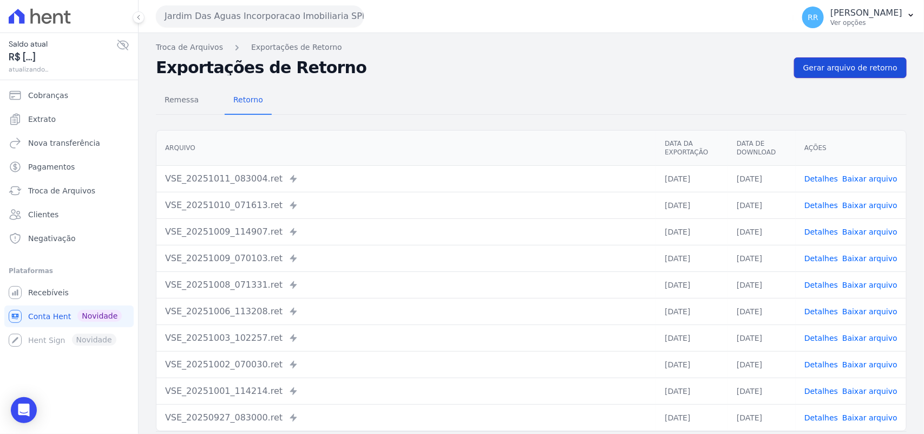
click at [850, 77] on link "Gerar arquivo de retorno" at bounding box center [850, 67] width 113 height 21
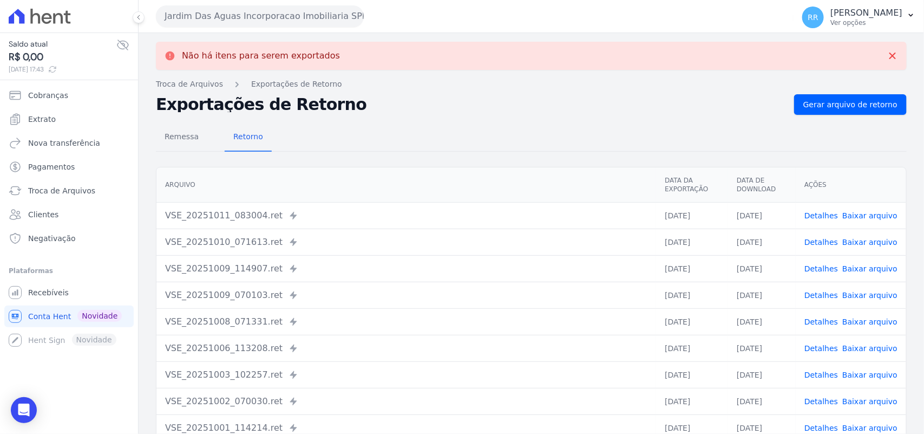
click at [210, 14] on button "Jardim Das Aguas Incorporacao Imobiliaria SPE LTDA" at bounding box center [260, 16] width 208 height 22
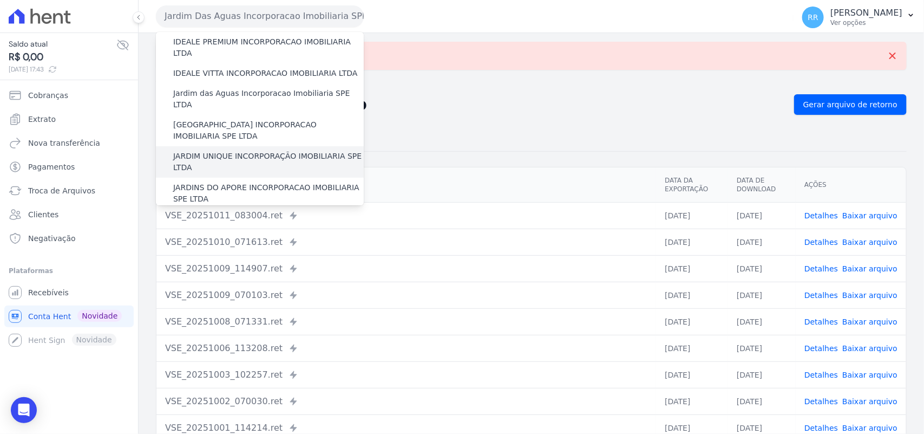
scroll to position [135, 0]
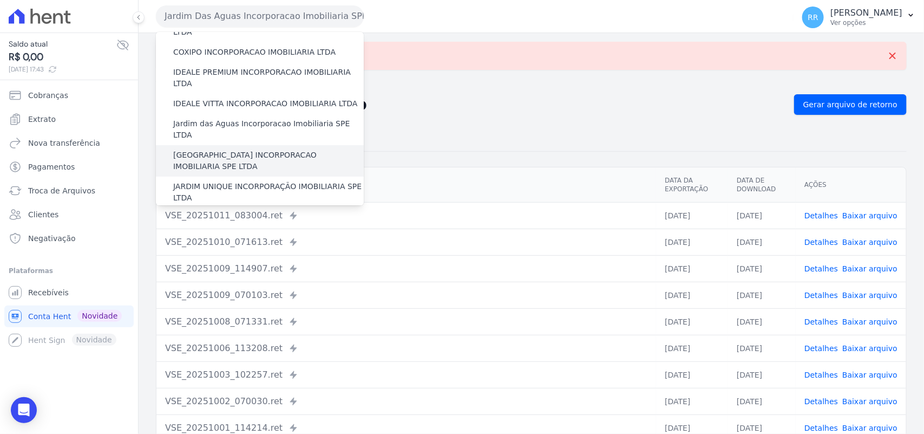
click at [201, 149] on label "[GEOGRAPHIC_DATA] INCORPORACAO IMOBILIARIA SPE LTDA" at bounding box center [268, 160] width 191 height 23
click at [0, 0] on input "[GEOGRAPHIC_DATA] INCORPORACAO IMOBILIARIA SPE LTDA" at bounding box center [0, 0] width 0 height 0
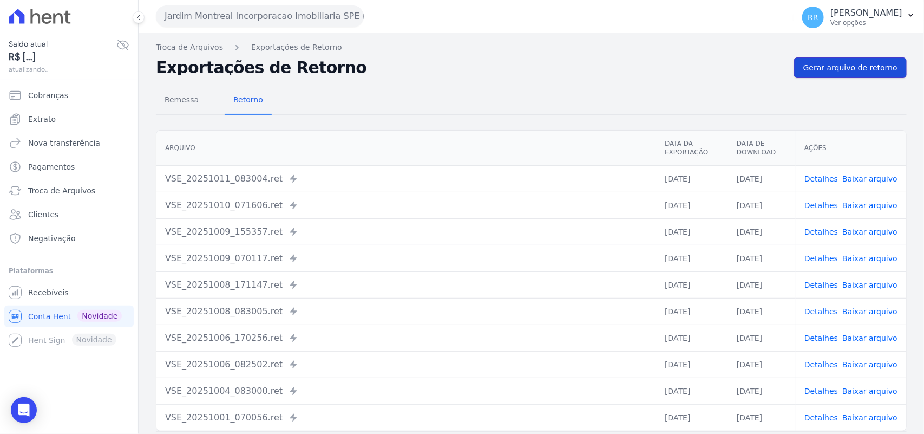
click at [859, 72] on span "Gerar arquivo de retorno" at bounding box center [850, 67] width 94 height 11
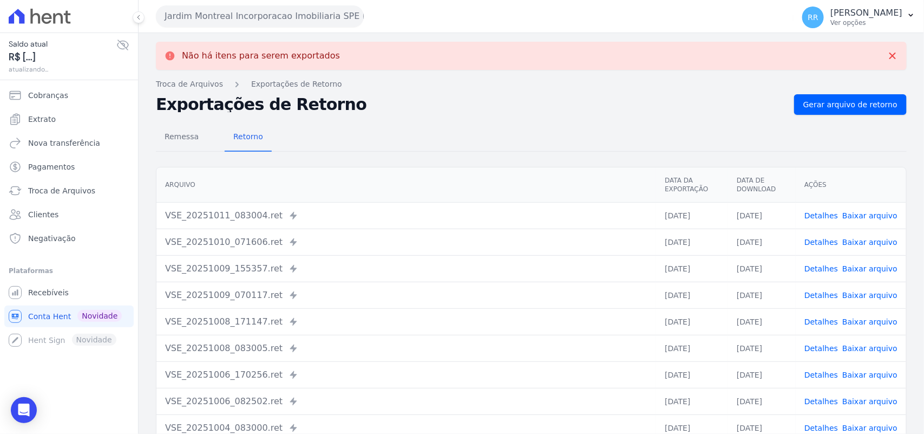
click at [212, 12] on button "Jardim Montreal Incorporacao Imobiliaria SPE LTDA" at bounding box center [260, 16] width 208 height 22
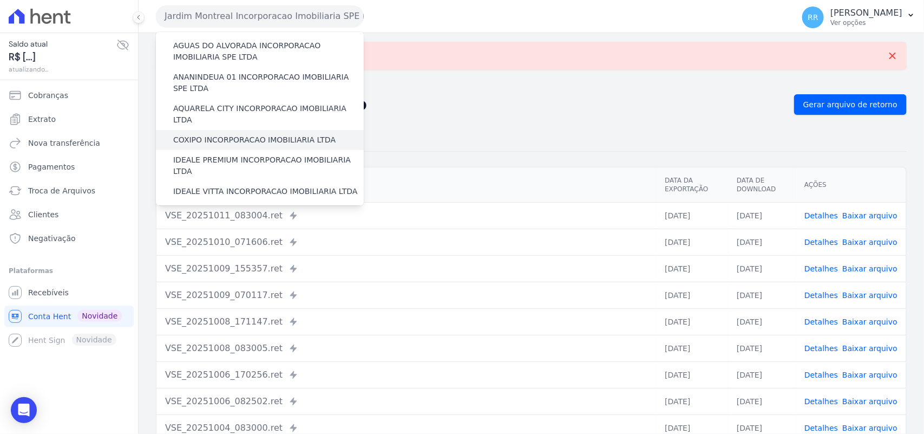
scroll to position [158, 0]
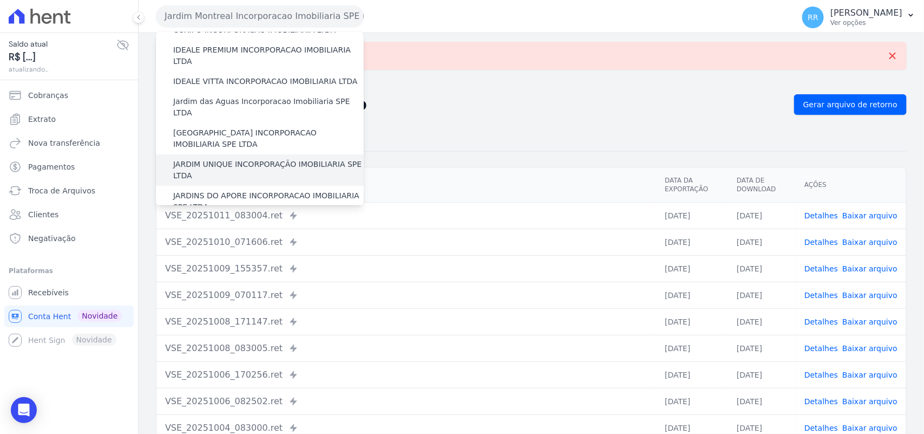
click at [236, 159] on label "JARDIM UNIQUE INCORPORAÇÃO IMOBILIARIA SPE LTDA" at bounding box center [268, 170] width 191 height 23
click at [0, 0] on input "JARDIM UNIQUE INCORPORAÇÃO IMOBILIARIA SPE LTDA" at bounding box center [0, 0] width 0 height 0
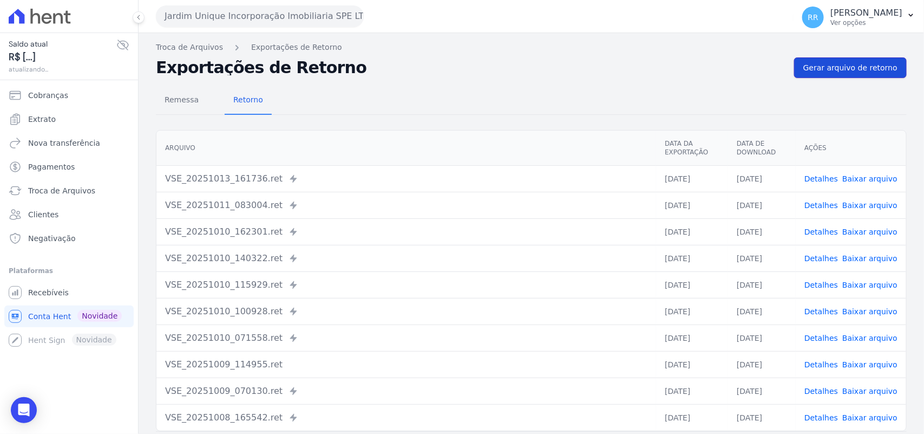
click at [860, 58] on link "Gerar arquivo de retorno" at bounding box center [850, 67] width 113 height 21
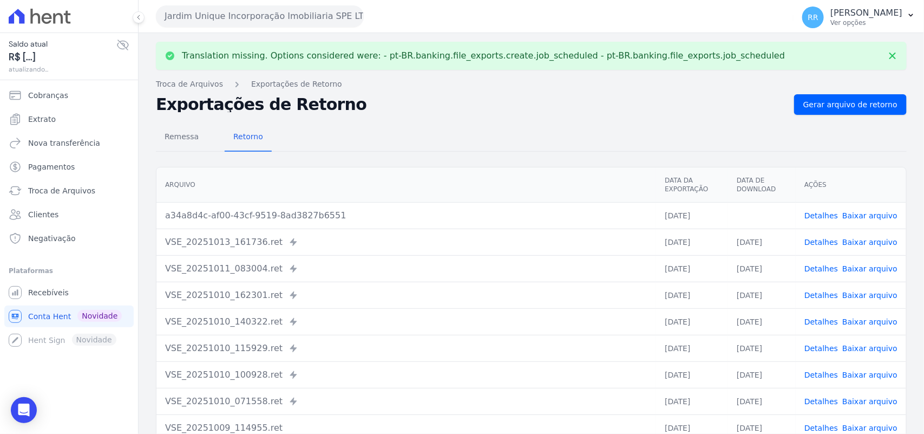
click at [876, 218] on link "Baixar arquivo" at bounding box center [869, 215] width 55 height 9
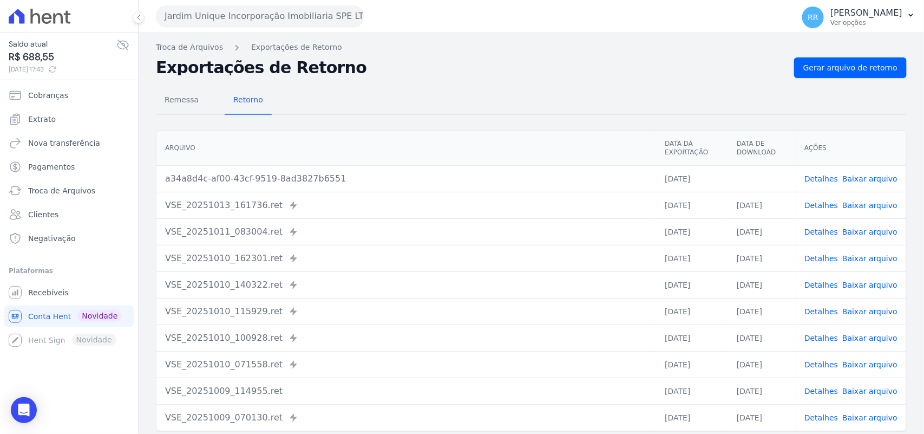
click at [550, 61] on h2 "Exportações de Retorno" at bounding box center [471, 67] width 630 height 15
click at [283, 23] on button "Jardim Unique Incorporação Imobiliaria SPE LTDA" at bounding box center [260, 16] width 208 height 22
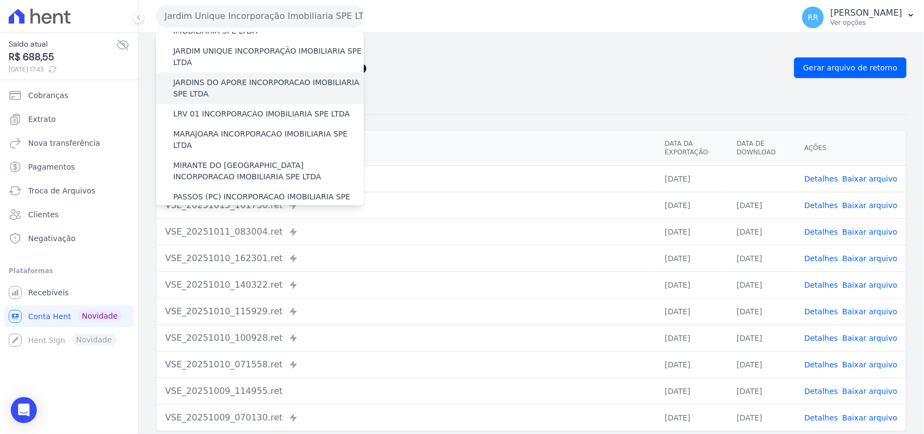
scroll to position [248, 0]
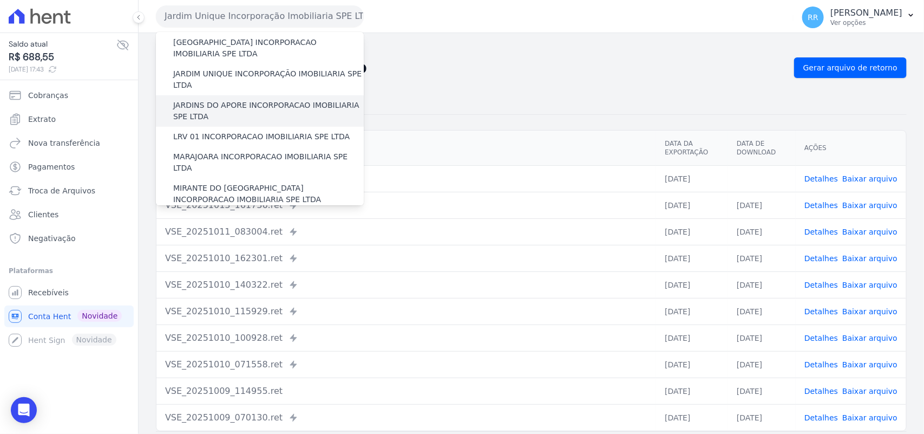
click at [227, 100] on label "JARDINS DO APORE INCORPORACAO IMOBILIARIA SPE LTDA" at bounding box center [268, 111] width 191 height 23
click at [0, 0] on input "JARDINS DO APORE INCORPORACAO IMOBILIARIA SPE LTDA" at bounding box center [0, 0] width 0 height 0
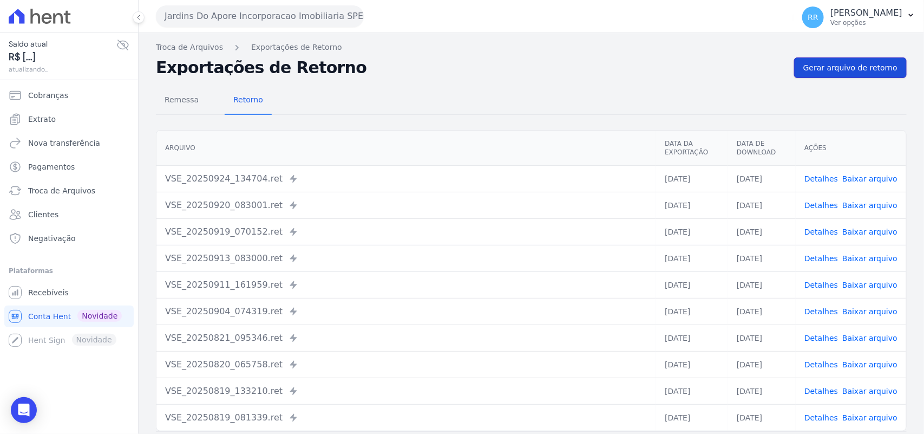
click at [887, 76] on link "Gerar arquivo de retorno" at bounding box center [850, 67] width 113 height 21
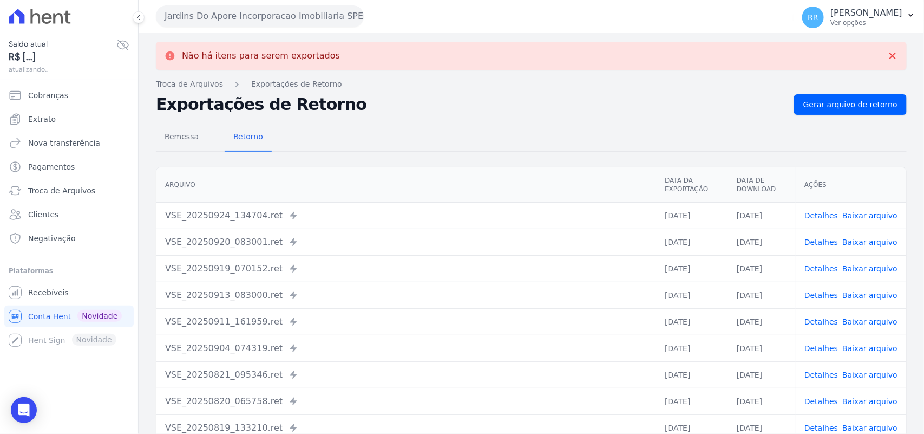
click at [220, 16] on button "Jardins Do Apore Incorporacao Imobiliaria SPE LTDA" at bounding box center [260, 16] width 208 height 22
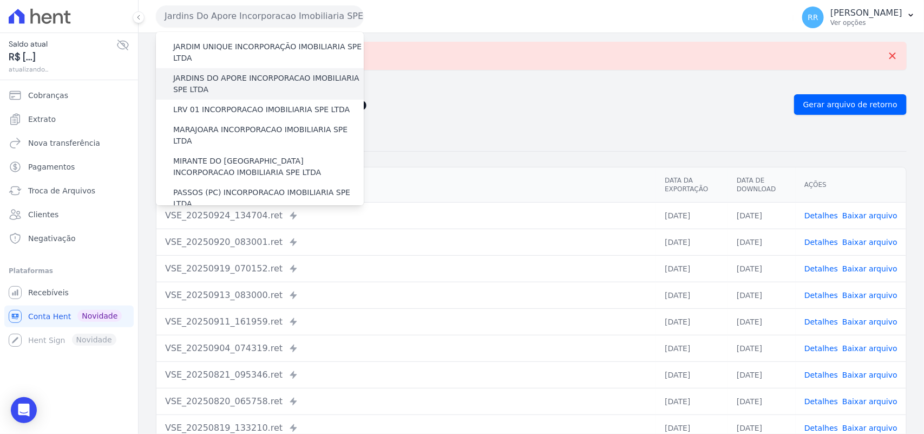
scroll to position [271, 0]
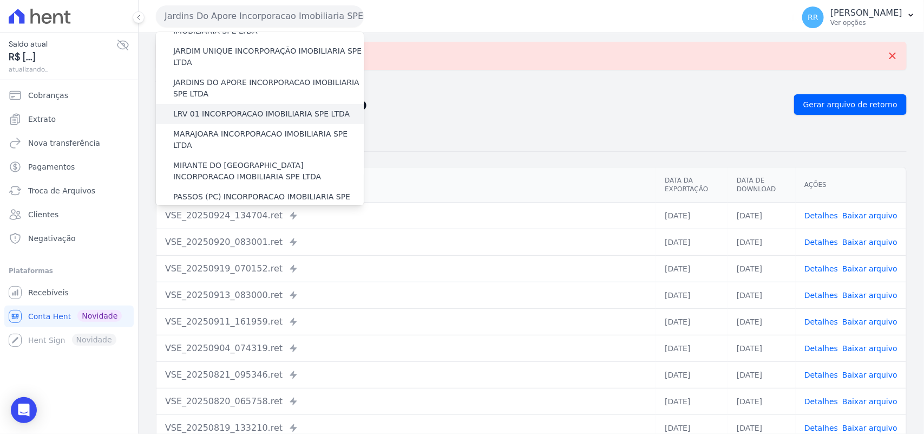
click at [229, 108] on label "LRV 01 INCORPORACAO IMOBILIARIA SPE LTDA" at bounding box center [261, 113] width 176 height 11
click at [0, 0] on input "LRV 01 INCORPORACAO IMOBILIARIA SPE LTDA" at bounding box center [0, 0] width 0 height 0
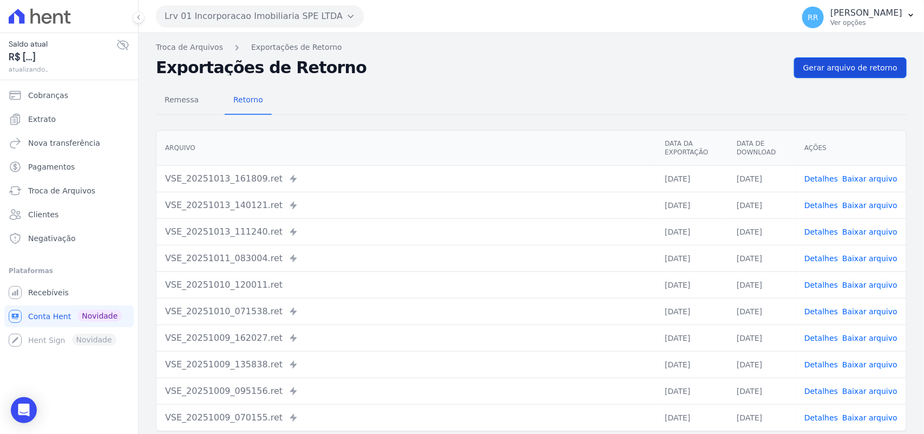
drag, startPoint x: 813, startPoint y: 88, endPoint x: 835, endPoint y: 63, distance: 33.0
click at [816, 87] on div "Remessa Retorno" at bounding box center [531, 101] width 751 height 28
click at [835, 63] on span "Gerar arquivo de retorno" at bounding box center [850, 67] width 94 height 11
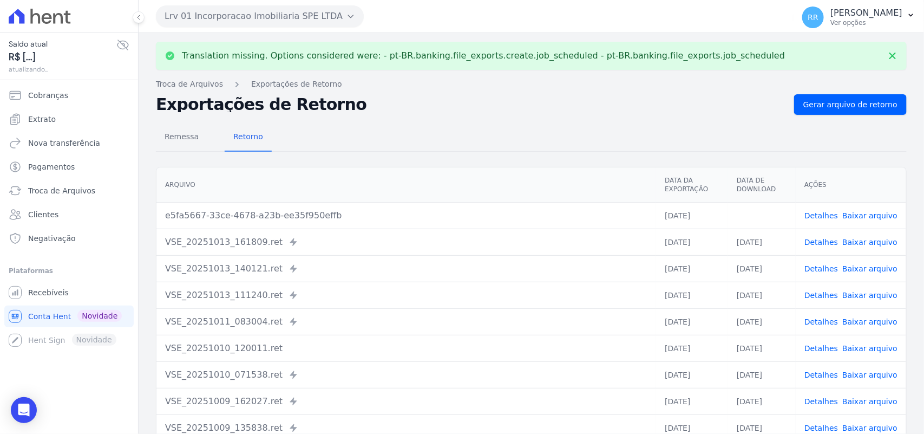
click at [880, 217] on link "Baixar arquivo" at bounding box center [869, 215] width 55 height 9
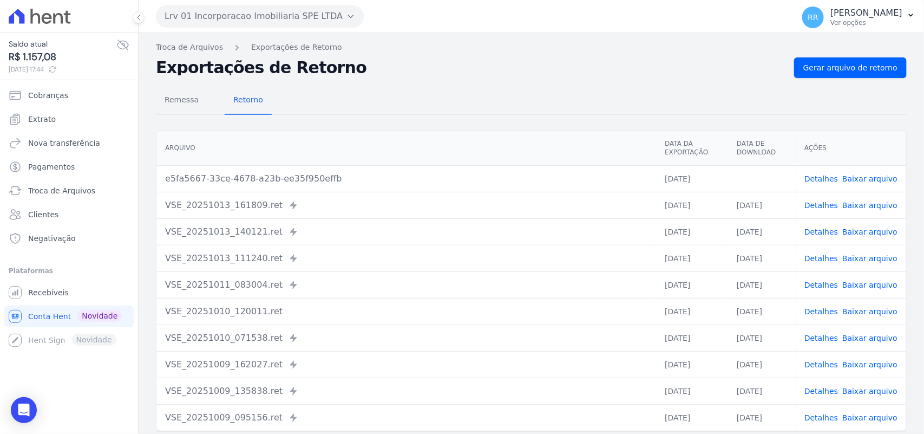
click at [482, 106] on div "Remessa Retorno" at bounding box center [531, 101] width 751 height 28
click at [225, 0] on div "Lrv 01 Incorporacao Imobiliaria SPE LTDA Via Sul Engenharia AGUAS DE [GEOGRAPHI…" at bounding box center [472, 16] width 633 height 34
click at [198, 14] on button "Lrv 01 Incorporacao Imobiliaria SPE LTDA" at bounding box center [260, 16] width 208 height 22
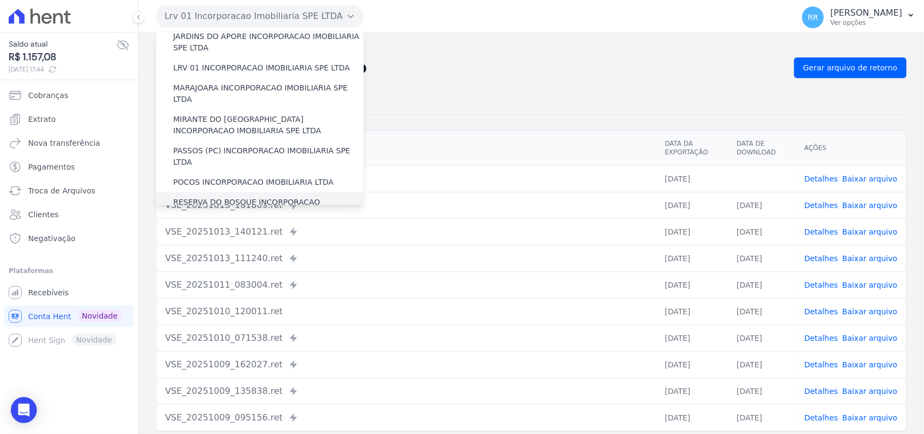
scroll to position [315, 0]
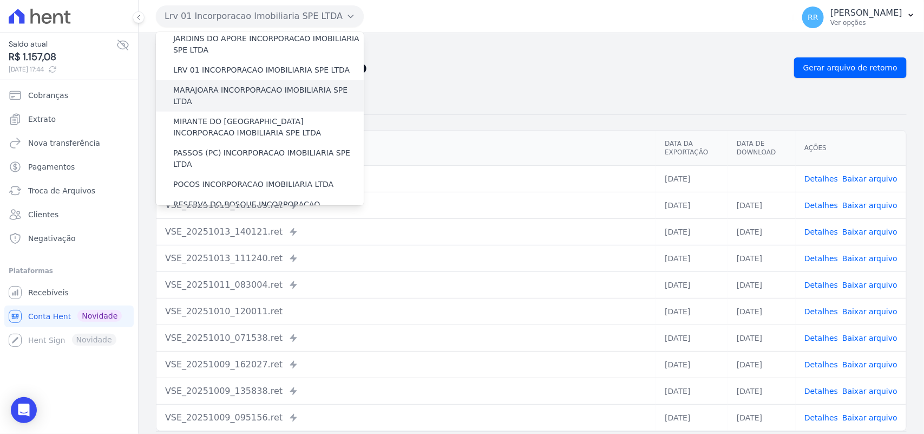
click at [222, 84] on label "MARAJOARA INCORPORACAO IMOBILIARIA SPE LTDA" at bounding box center [268, 95] width 191 height 23
click at [0, 0] on input "MARAJOARA INCORPORACAO IMOBILIARIA SPE LTDA" at bounding box center [0, 0] width 0 height 0
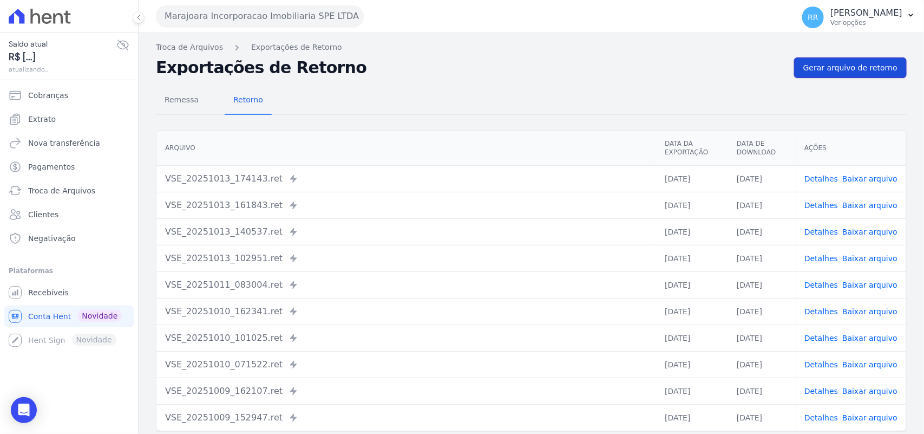
click at [832, 76] on link "Gerar arquivo de retorno" at bounding box center [850, 67] width 113 height 21
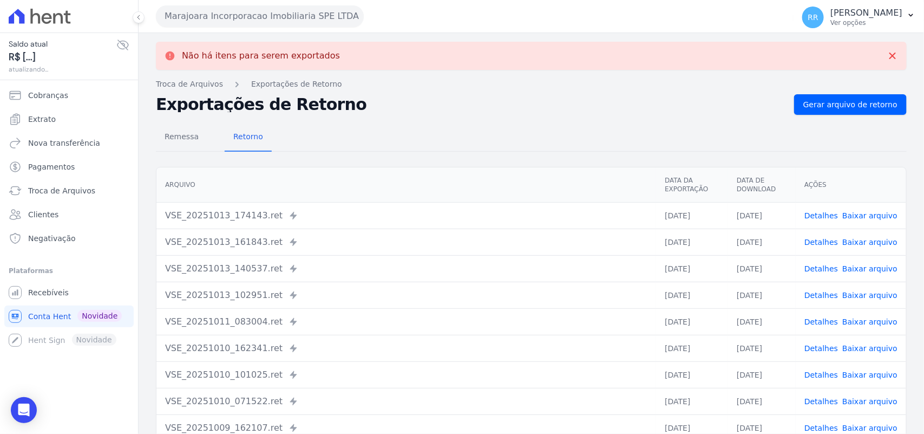
click at [273, 11] on button "Marajoara Incorporacao Imobiliaria SPE LTDA" at bounding box center [260, 16] width 208 height 22
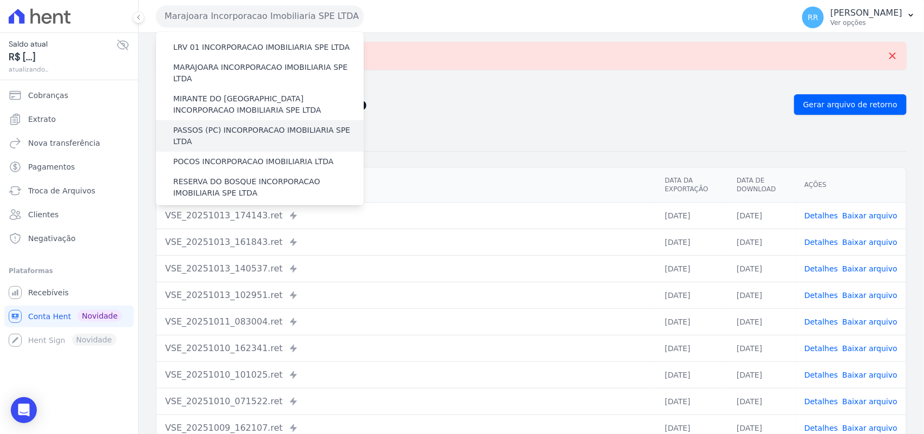
scroll to position [338, 0]
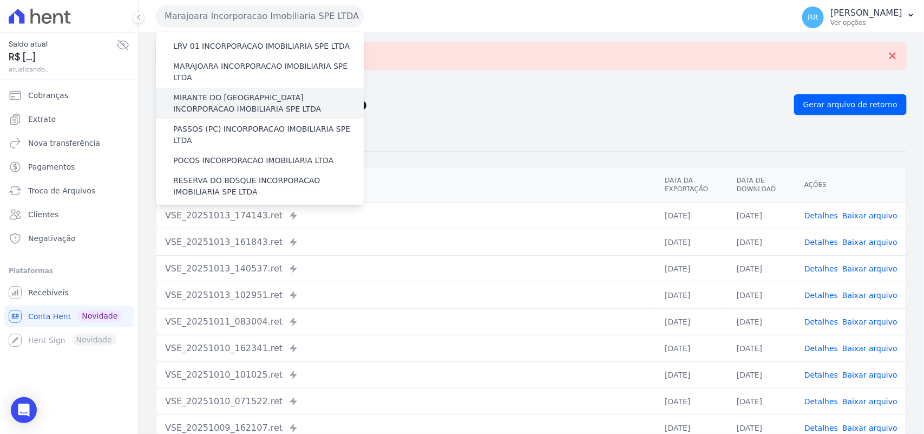
click at [210, 92] on label "MIRANTE DO [GEOGRAPHIC_DATA] INCORPORACAO IMOBILIARIA SPE LTDA" at bounding box center [268, 103] width 191 height 23
click at [0, 0] on input "MIRANTE DO [GEOGRAPHIC_DATA] INCORPORACAO IMOBILIARIA SPE LTDA" at bounding box center [0, 0] width 0 height 0
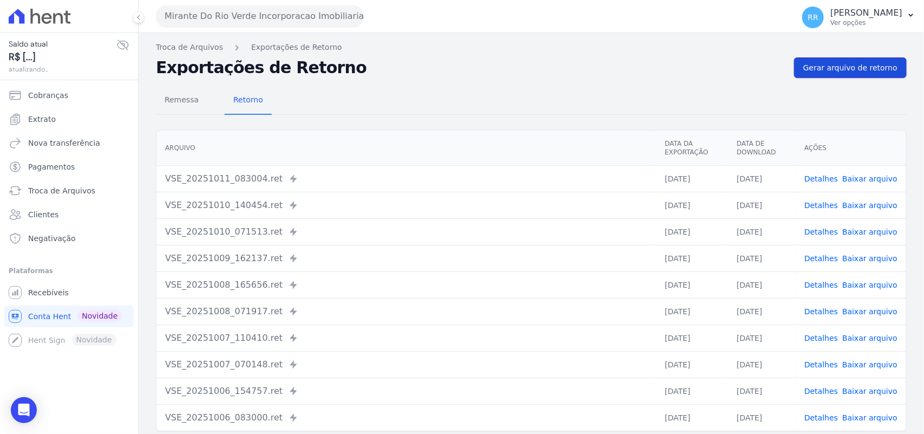
click at [840, 71] on span "Gerar arquivo de retorno" at bounding box center [850, 67] width 94 height 11
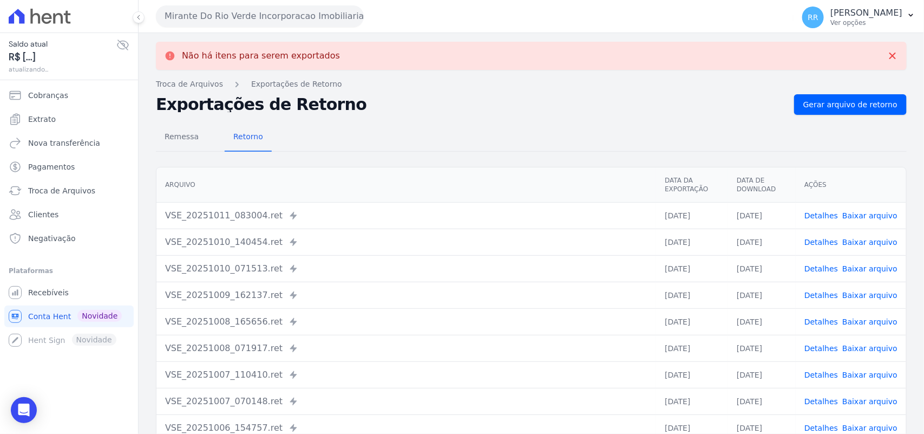
click at [206, 19] on button "Mirante Do Rio Verde Incorporacao Imobiliaria SPE LTDA" at bounding box center [260, 16] width 208 height 22
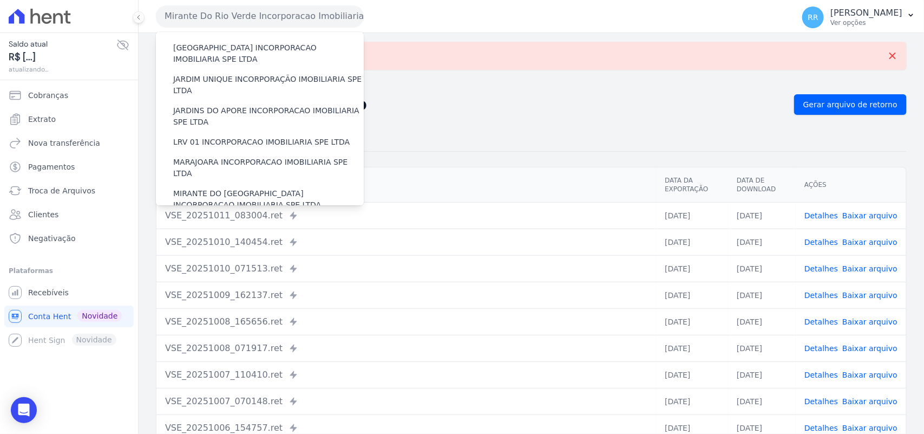
scroll to position [293, 0]
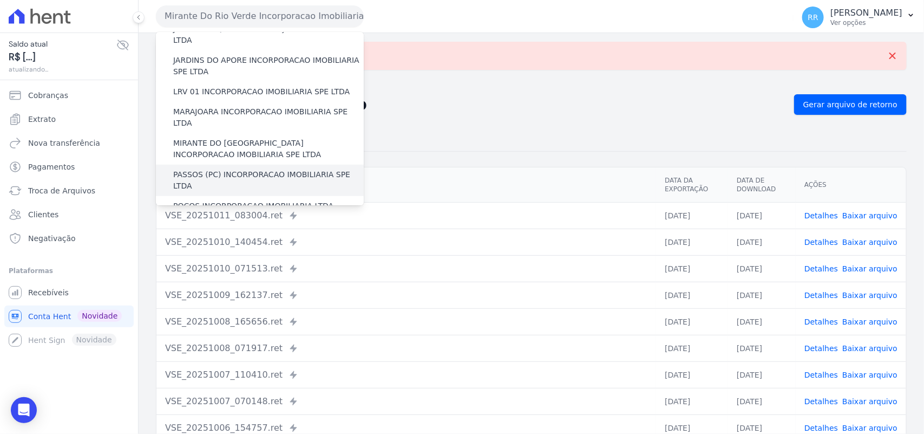
click at [221, 169] on label "PASSOS (PC) INCORPORACAO IMOBILIARIA SPE LTDA" at bounding box center [268, 180] width 191 height 23
click at [0, 0] on input "PASSOS (PC) INCORPORACAO IMOBILIARIA SPE LTDA" at bounding box center [0, 0] width 0 height 0
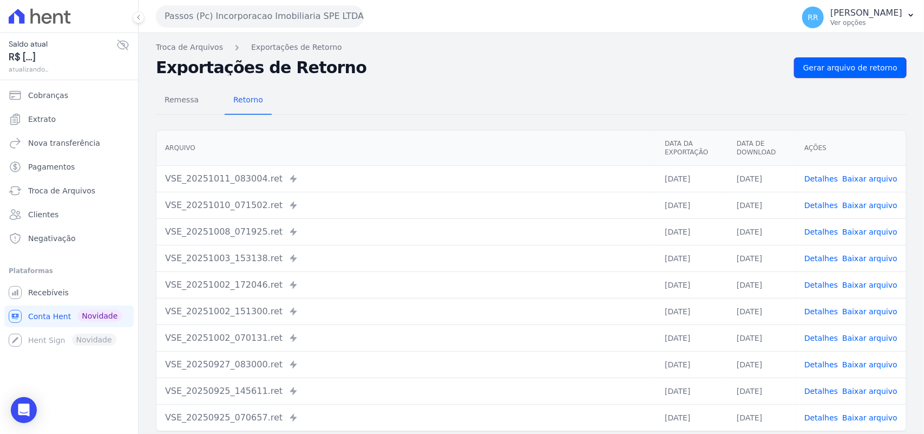
click at [834, 74] on link "Gerar arquivo de retorno" at bounding box center [850, 67] width 113 height 21
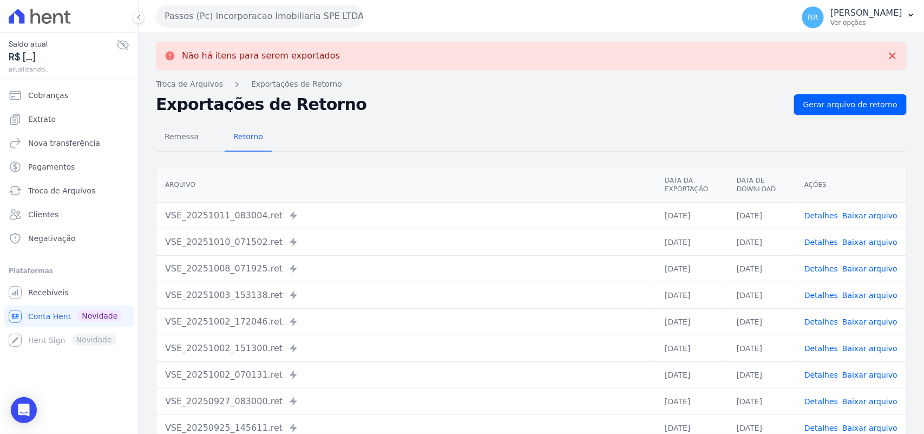
click at [185, 6] on button "Passos (Pc) Incorporacao Imobiliaria SPE LTDA" at bounding box center [260, 16] width 208 height 22
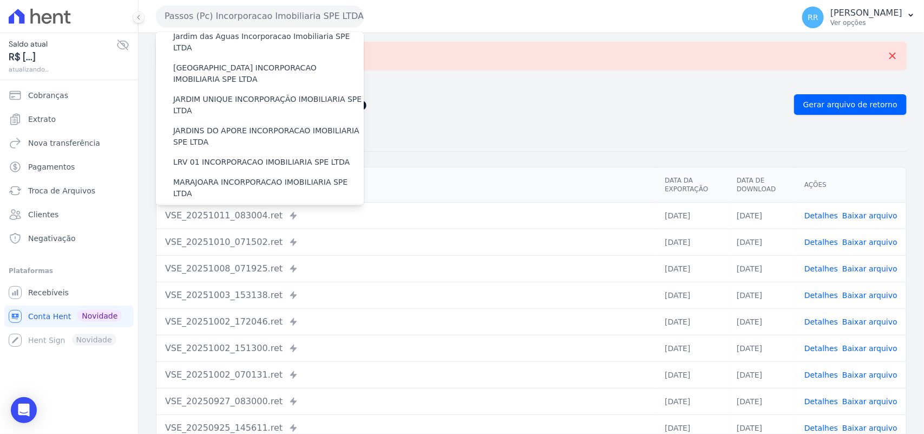
scroll to position [316, 0]
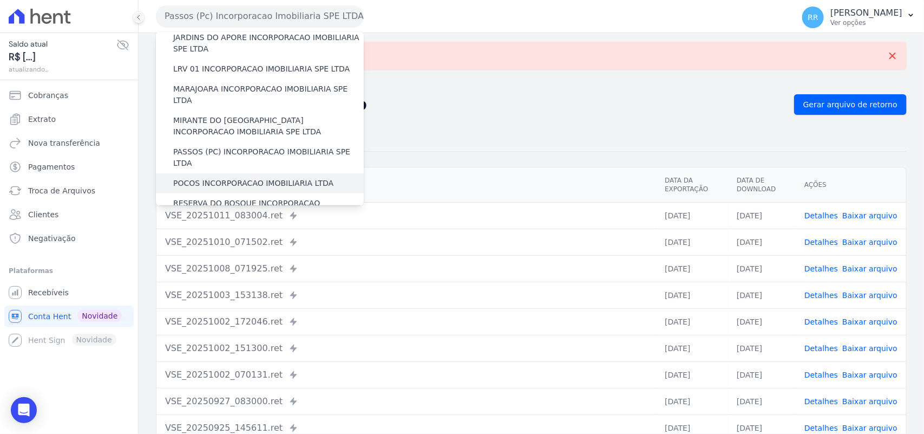
click at [219, 178] on label "POCOS INCORPORACAO IMOBILIARIA LTDA" at bounding box center [253, 183] width 160 height 11
click at [0, 0] on input "POCOS INCORPORACAO IMOBILIARIA LTDA" at bounding box center [0, 0] width 0 height 0
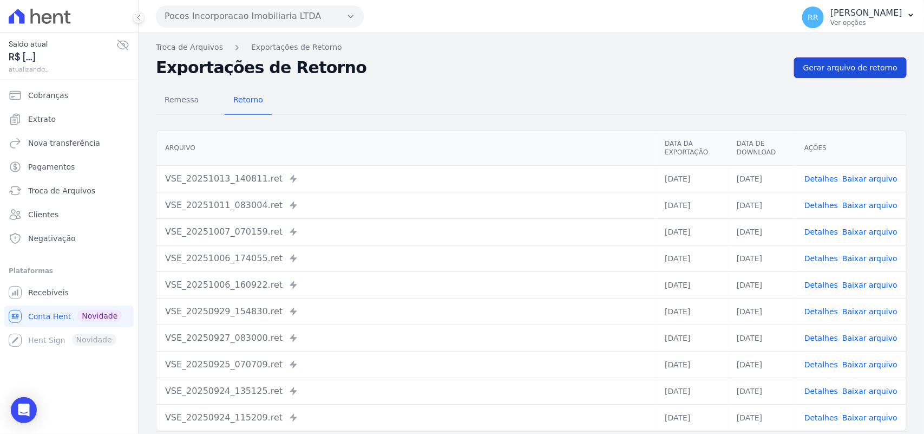
click at [859, 68] on span "Gerar arquivo de retorno" at bounding box center [850, 67] width 94 height 11
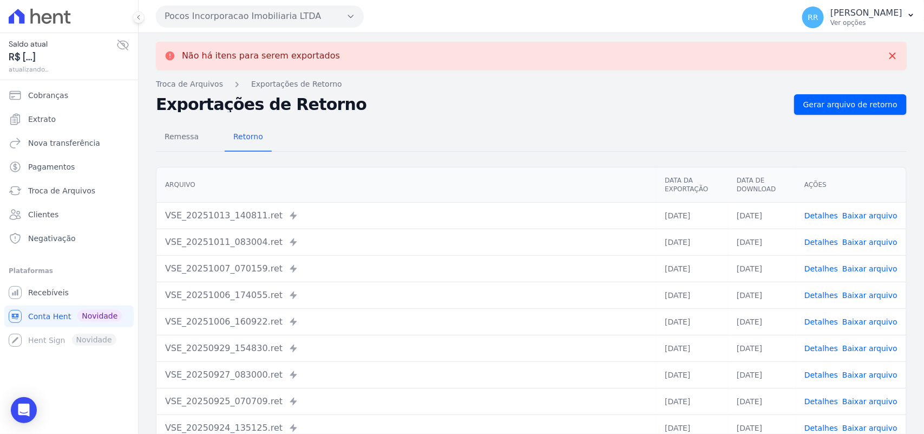
click at [212, 11] on button "Pocos Incorporacao Imobiliaria LTDA" at bounding box center [260, 16] width 208 height 22
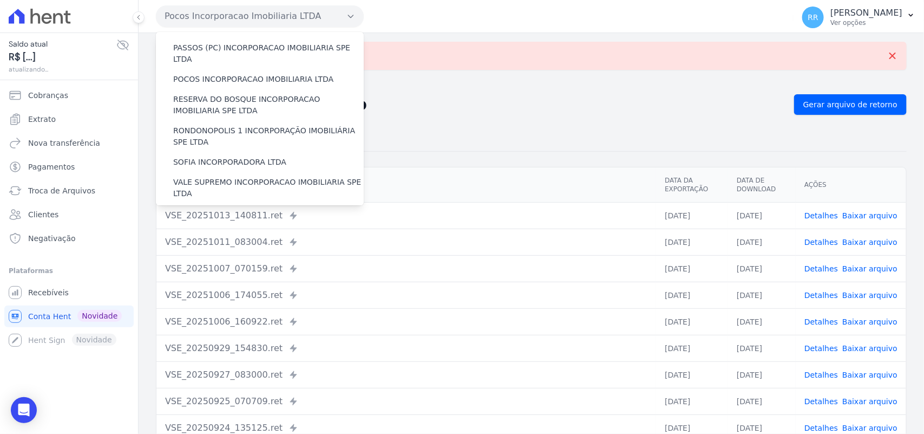
scroll to position [405, 0]
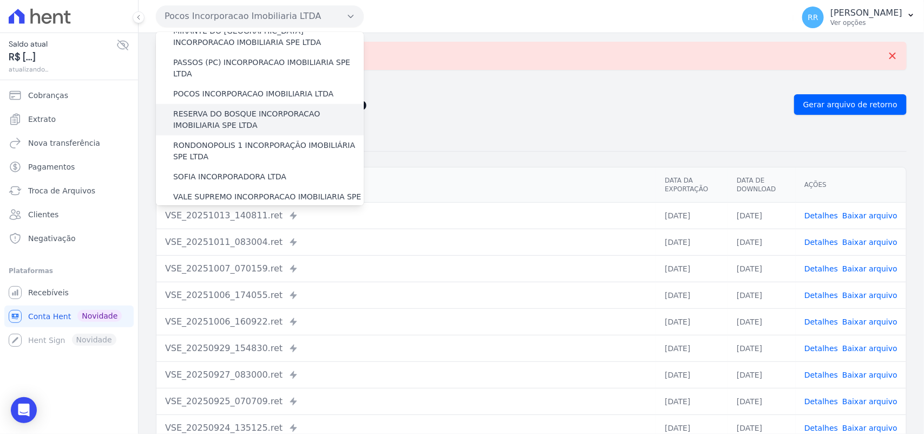
click at [204, 108] on label "RESERVA DO BOSQUE INCORPORACAO IMOBILIARIA SPE LTDA" at bounding box center [268, 119] width 191 height 23
click at [0, 0] on input "RESERVA DO BOSQUE INCORPORACAO IMOBILIARIA SPE LTDA" at bounding box center [0, 0] width 0 height 0
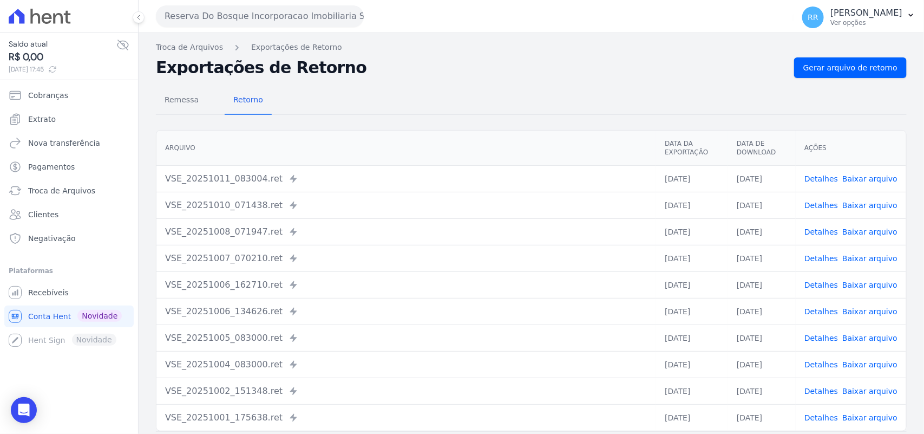
click at [256, 22] on button "Reserva Do Bosque Incorporacao Imobiliaria SPE LTDA" at bounding box center [260, 16] width 208 height 22
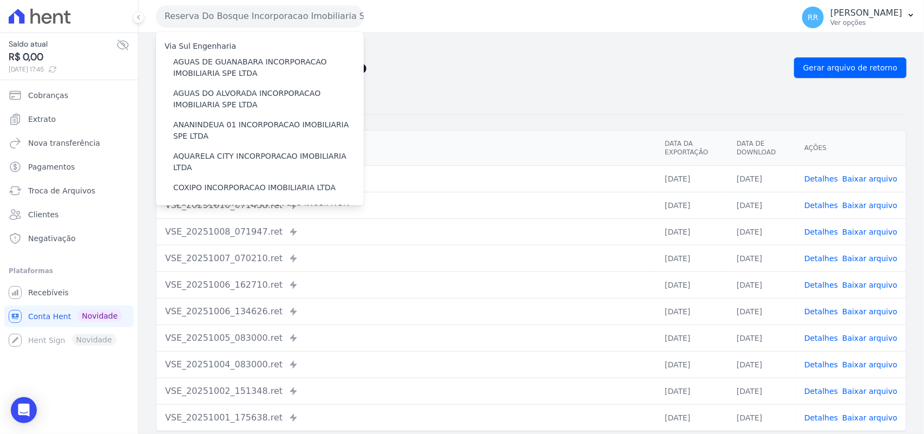
drag, startPoint x: 560, startPoint y: 90, endPoint x: 812, endPoint y: 99, distance: 251.9
click at [566, 91] on div "Remessa Retorno" at bounding box center [531, 101] width 751 height 28
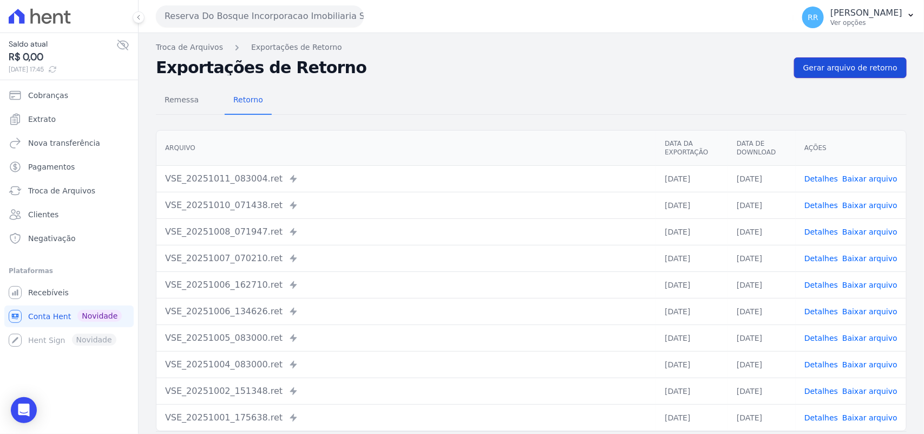
click at [897, 71] on link "Gerar arquivo de retorno" at bounding box center [850, 67] width 113 height 21
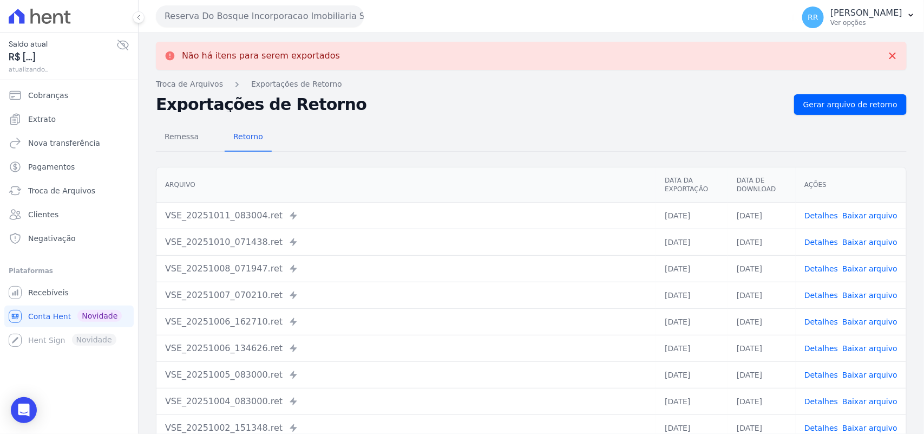
click at [211, 24] on button "Reserva Do Bosque Incorporacao Imobiliaria SPE LTDA" at bounding box center [260, 16] width 208 height 22
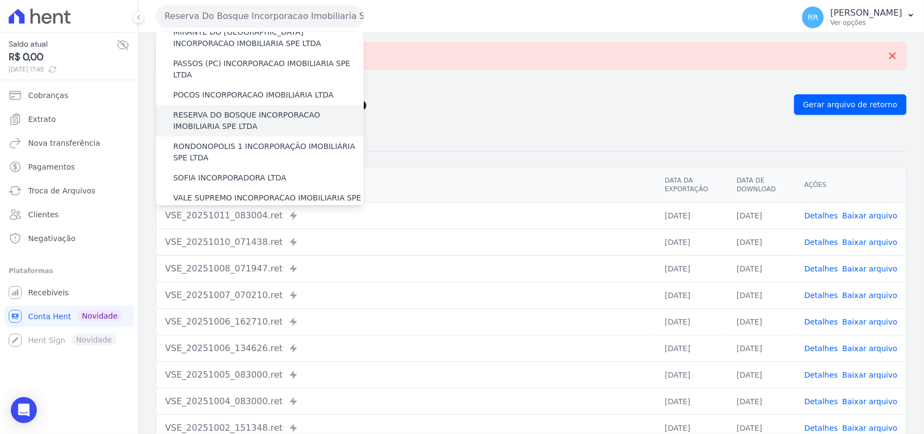
scroll to position [406, 0]
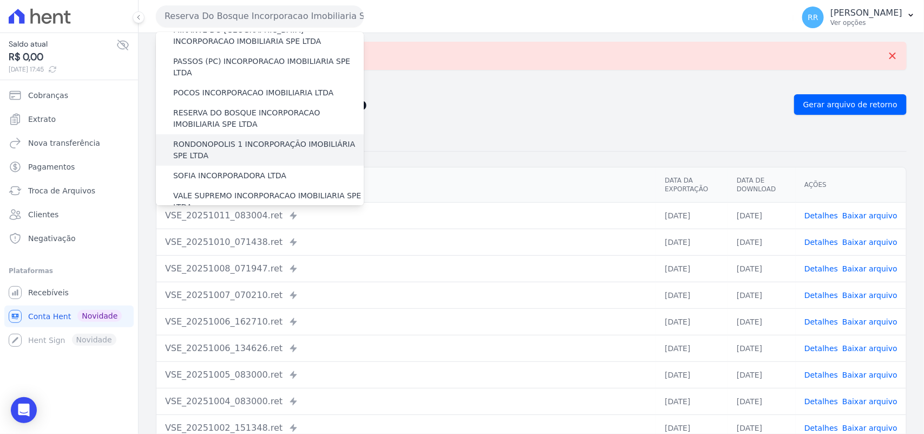
click at [240, 134] on div "RONDONOPOLIS 1 INCORPORAÇÃO IMOBILIÁRIA SPE LTDA" at bounding box center [260, 149] width 208 height 31
click at [229, 139] on label "RONDONOPOLIS 1 INCORPORAÇÃO IMOBILIÁRIA SPE LTDA" at bounding box center [268, 150] width 191 height 23
click at [0, 0] on input "RONDONOPOLIS 1 INCORPORAÇÃO IMOBILIÁRIA SPE LTDA" at bounding box center [0, 0] width 0 height 0
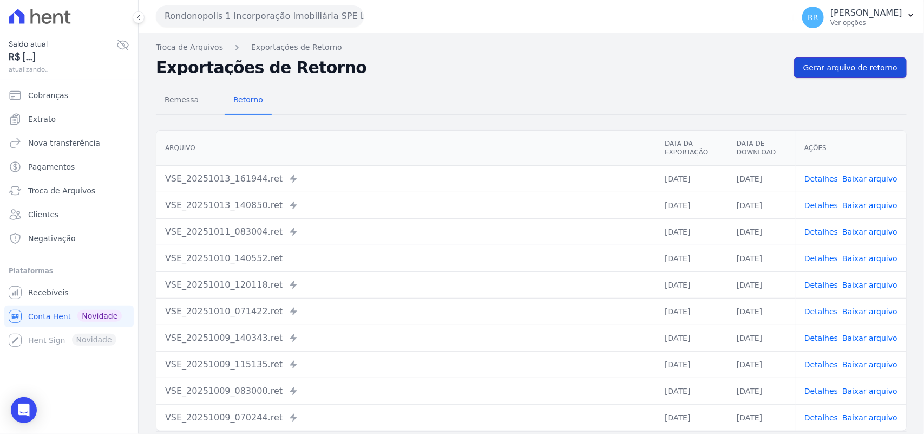
click at [861, 71] on span "Gerar arquivo de retorno" at bounding box center [850, 67] width 94 height 11
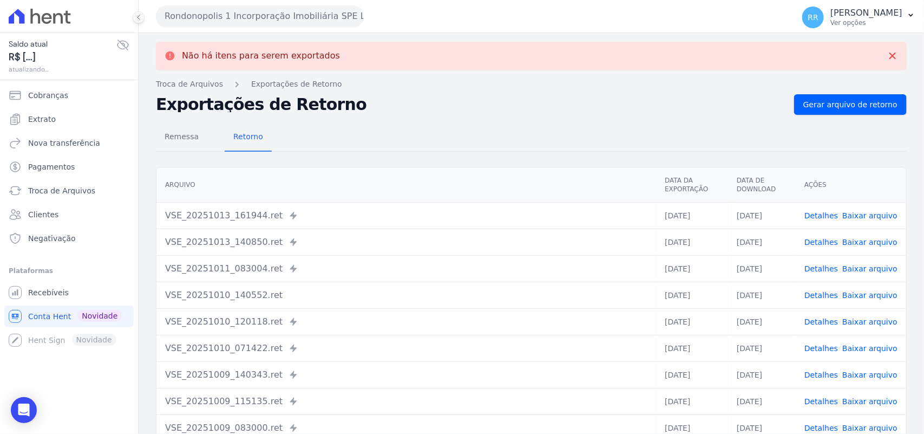
click at [246, 22] on button "Rondonopolis 1 Incorporação Imobiliária SPE LTDA" at bounding box center [260, 16] width 208 height 22
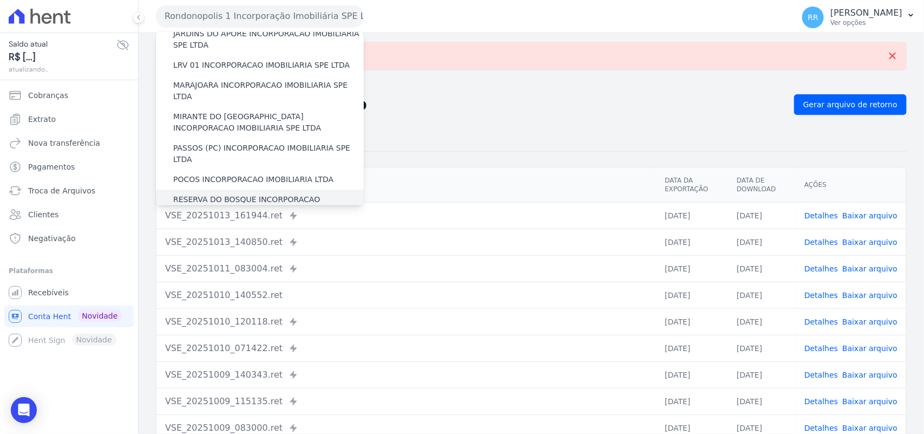
scroll to position [428, 0]
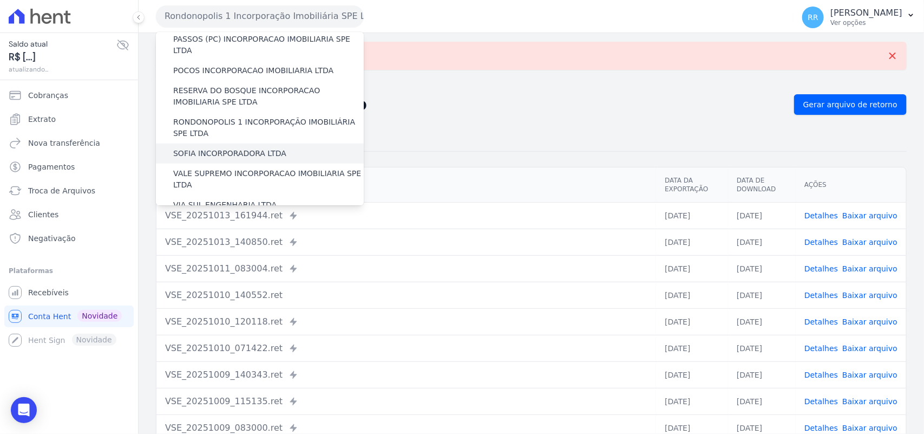
click at [224, 148] on label "SOFIA INCORPORADORA LTDA" at bounding box center [229, 153] width 113 height 11
click at [0, 0] on input "SOFIA INCORPORADORA LTDA" at bounding box center [0, 0] width 0 height 0
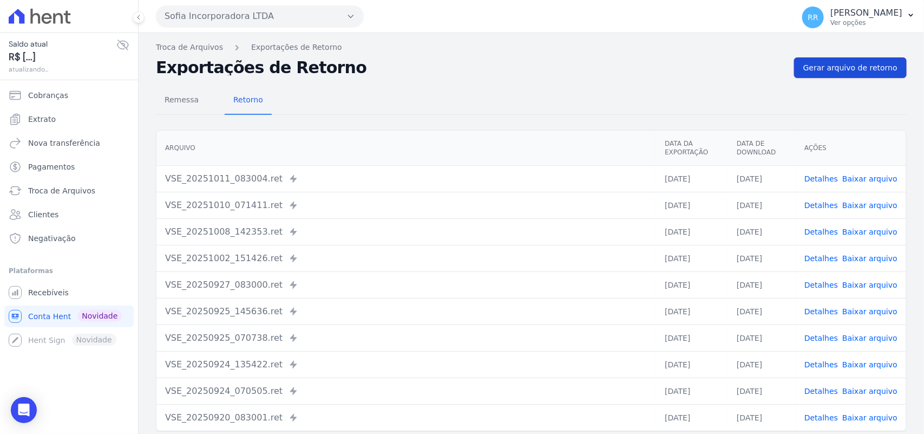
click at [861, 57] on link "Gerar arquivo de retorno" at bounding box center [850, 67] width 113 height 21
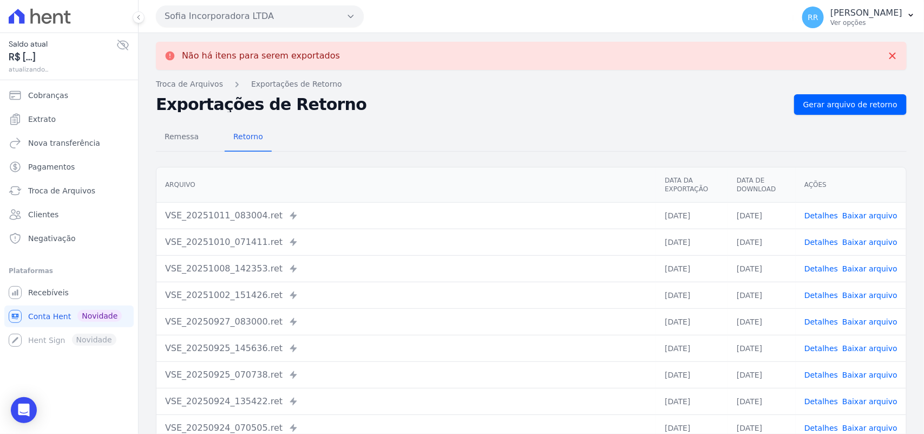
drag, startPoint x: 207, startPoint y: 20, endPoint x: 220, endPoint y: 106, distance: 87.1
click at [207, 20] on button "Sofia Incorporadora LTDA" at bounding box center [260, 16] width 208 height 22
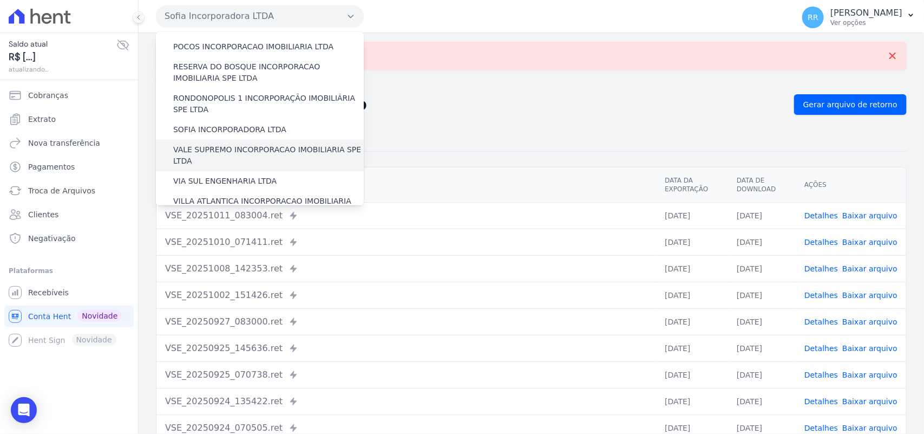
scroll to position [449, 0]
click at [218, 147] on label "VALE SUPREMO INCORPORACAO IMOBILIARIA SPE LTDA" at bounding box center [268, 158] width 191 height 23
click at [0, 0] on input "VALE SUPREMO INCORPORACAO IMOBILIARIA SPE LTDA" at bounding box center [0, 0] width 0 height 0
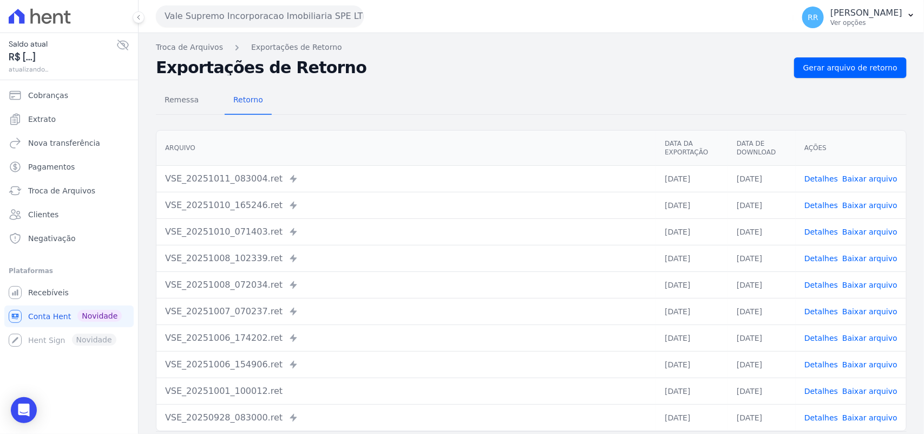
click at [874, 62] on span "Gerar arquivo de retorno" at bounding box center [850, 67] width 94 height 11
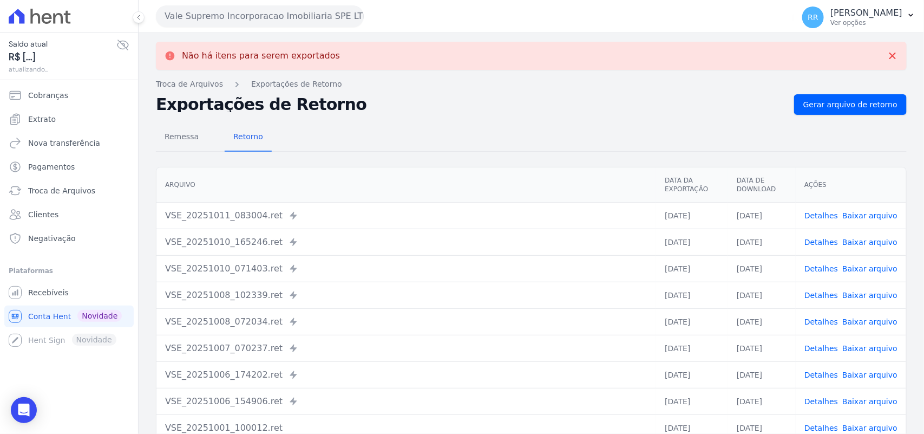
click at [198, 22] on button "Vale Supremo Incorporacao Imobiliaria SPE LTDA" at bounding box center [260, 16] width 208 height 22
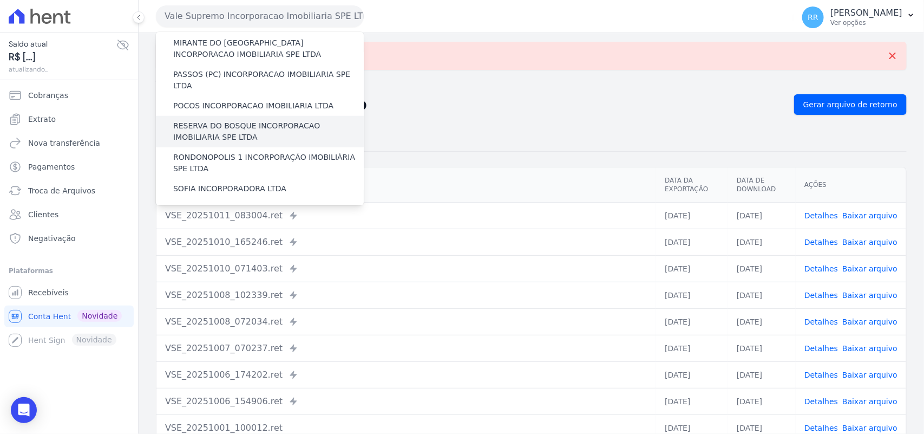
scroll to position [494, 0]
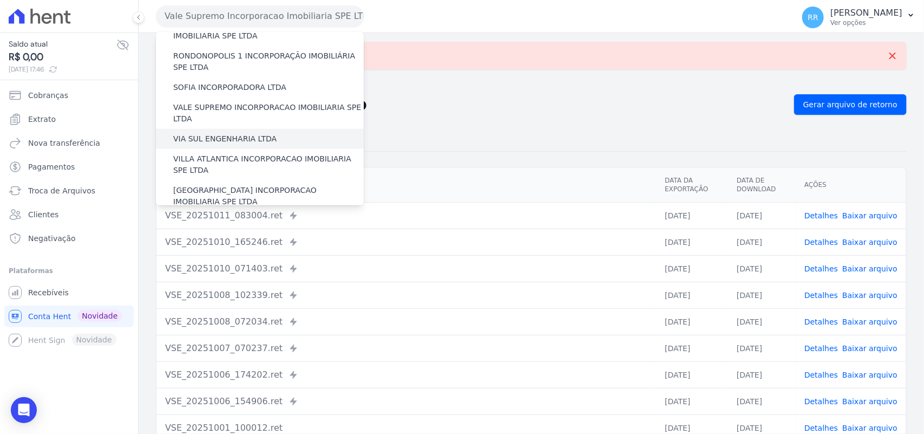
click at [227, 133] on label "VIA SUL ENGENHARIA LTDA" at bounding box center [224, 138] width 103 height 11
click at [0, 0] on input "VIA SUL ENGENHARIA LTDA" at bounding box center [0, 0] width 0 height 0
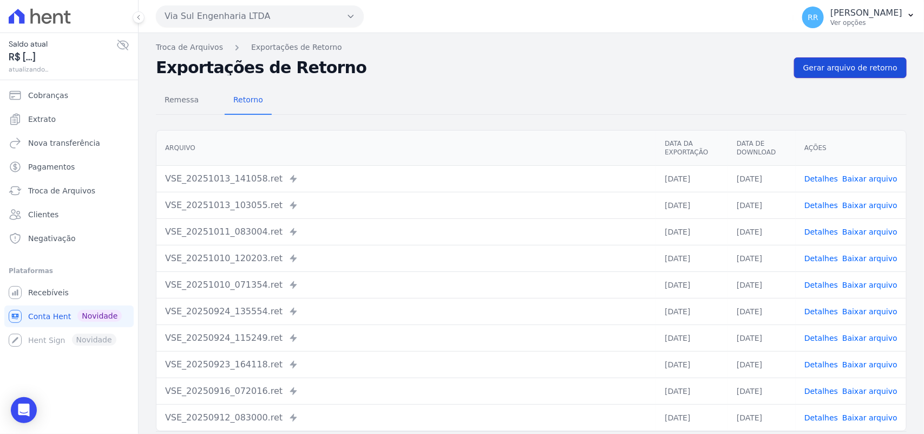
click at [869, 69] on span "Gerar arquivo de retorno" at bounding box center [850, 67] width 94 height 11
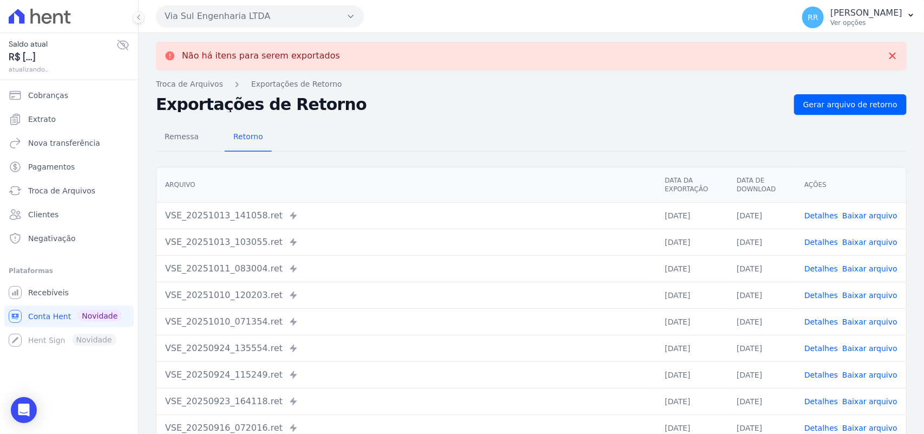
click at [209, 12] on button "Via Sul Engenharia LTDA" at bounding box center [260, 16] width 208 height 22
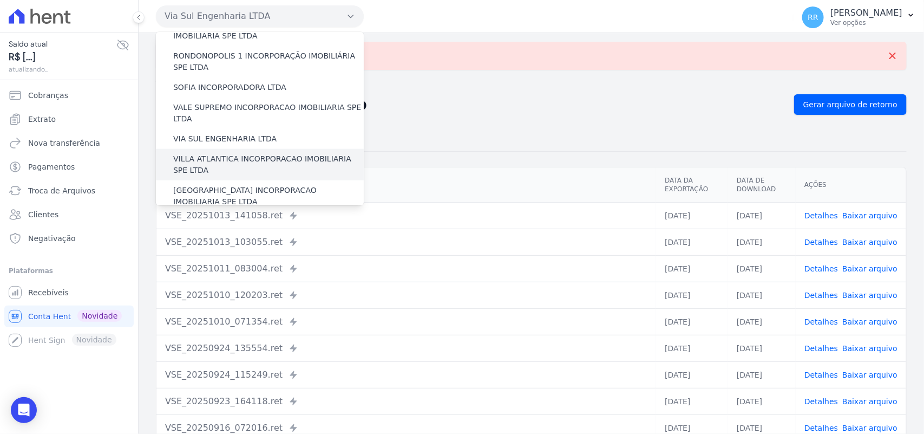
click at [240, 153] on label "VILLA ATLANTICA INCORPORACAO IMOBILIARIA SPE LTDA" at bounding box center [268, 164] width 191 height 23
click at [0, 0] on input "VILLA ATLANTICA INCORPORACAO IMOBILIARIA SPE LTDA" at bounding box center [0, 0] width 0 height 0
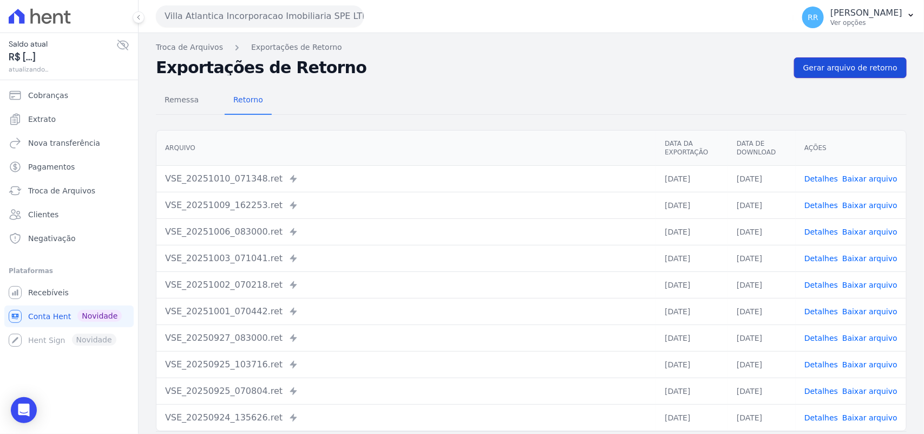
click at [848, 58] on link "Gerar arquivo de retorno" at bounding box center [850, 67] width 113 height 21
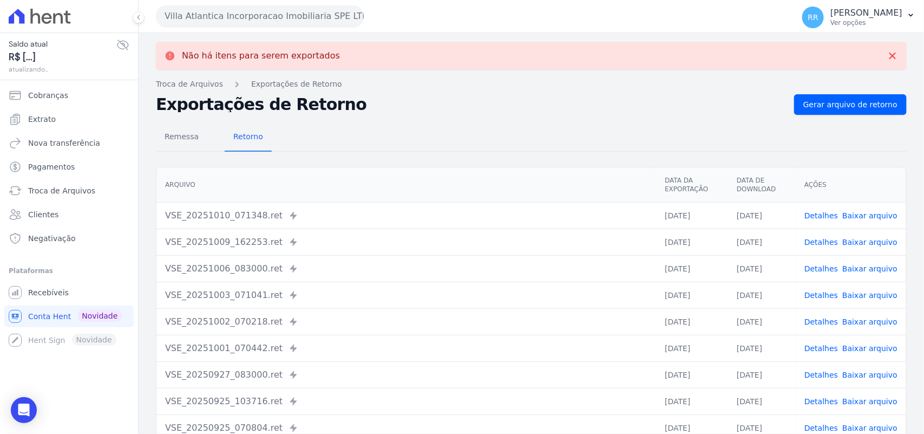
click at [215, 9] on button "Villa Atlantica Incorporacao Imobiliaria SPE LTDA" at bounding box center [260, 16] width 208 height 22
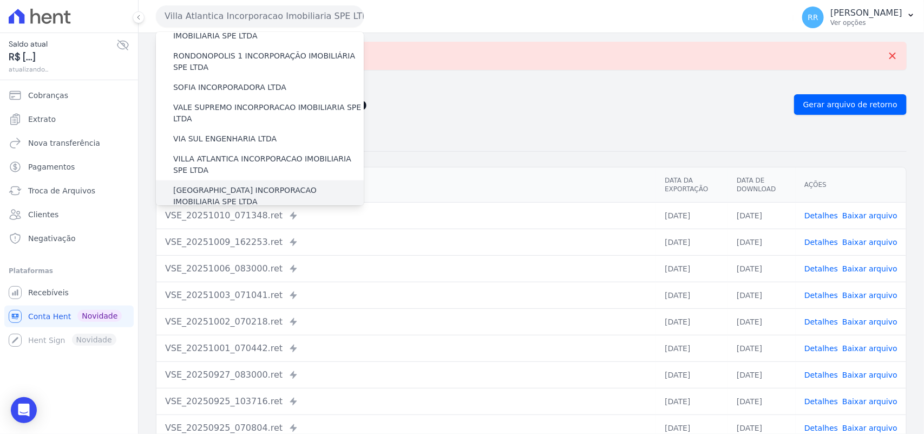
click at [225, 185] on label "[GEOGRAPHIC_DATA] INCORPORACAO IMOBILIARIA SPE LTDA" at bounding box center [268, 196] width 191 height 23
click at [0, 0] on input "[GEOGRAPHIC_DATA] INCORPORACAO IMOBILIARIA SPE LTDA" at bounding box center [0, 0] width 0 height 0
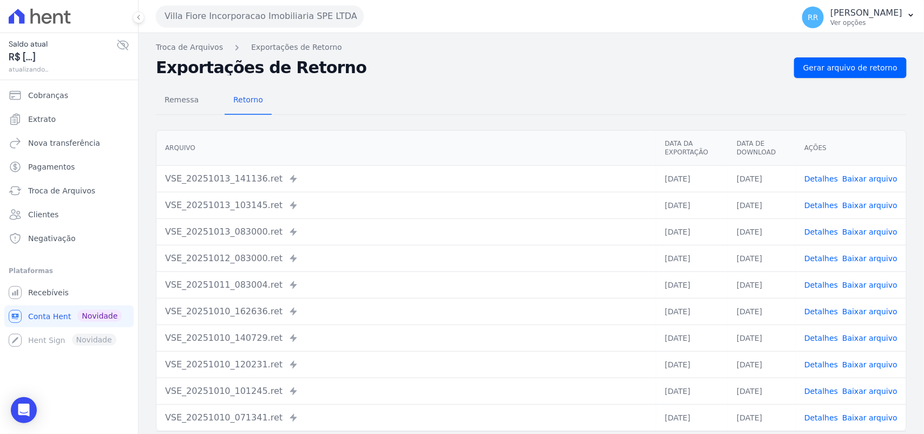
click at [800, 53] on div "Troca de Arquivos Exportações de Retorno Exportações de Retorno Gerar arquivo d…" at bounding box center [532, 255] width 786 height 445
click at [800, 60] on link "Gerar arquivo de retorno" at bounding box center [850, 67] width 113 height 21
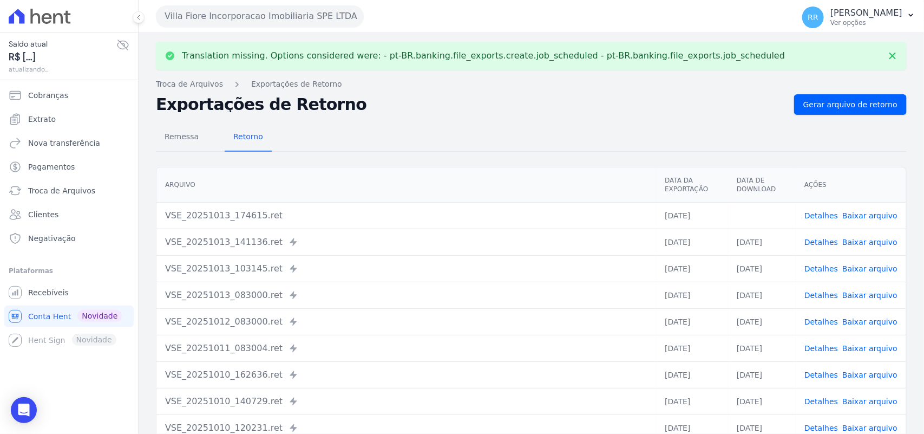
click at [869, 211] on link "Baixar arquivo" at bounding box center [869, 215] width 55 height 9
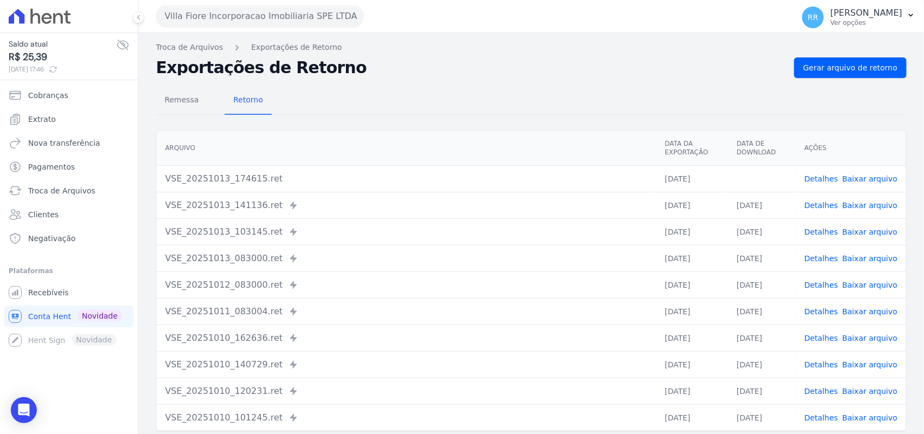
click at [643, 93] on div "Remessa Retorno" at bounding box center [531, 101] width 751 height 28
click at [206, 14] on button "Villa Fiore Incorporacao Imobiliaria SPE LTDA" at bounding box center [260, 16] width 208 height 22
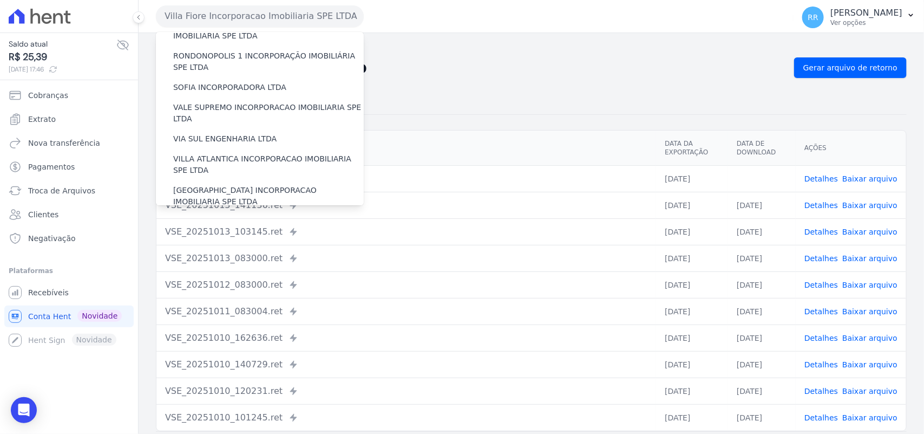
click at [225, 216] on label "VILLA TROPICAL INCORPORAÇÃO IMOBILIÁRIA SPE LTDA" at bounding box center [268, 227] width 191 height 23
click at [0, 0] on input "VILLA TROPICAL INCORPORAÇÃO IMOBILIÁRIA SPE LTDA" at bounding box center [0, 0] width 0 height 0
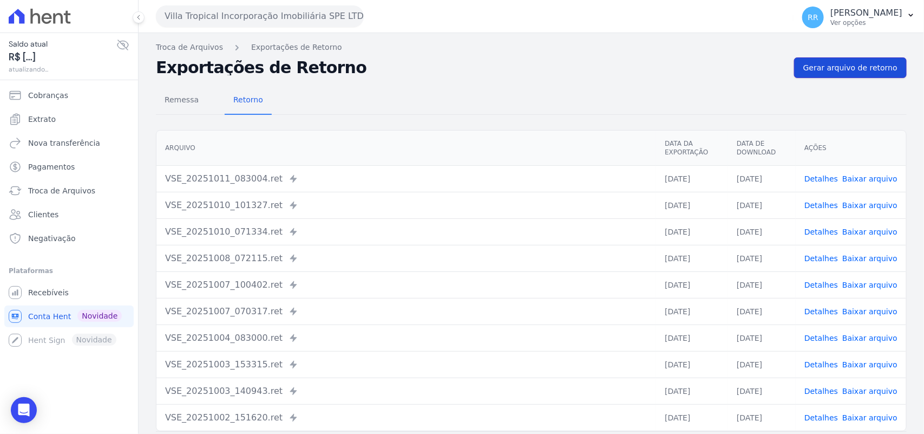
click at [822, 65] on span "Gerar arquivo de retorno" at bounding box center [850, 67] width 94 height 11
